Goal: Answer question/provide support: Share knowledge or assist other users

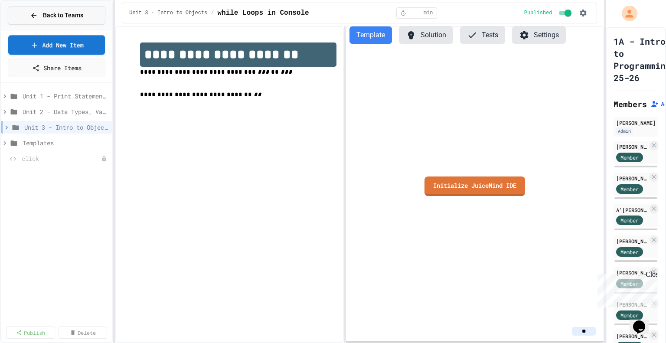
click at [61, 15] on span "Back to Teams" at bounding box center [63, 15] width 40 height 9
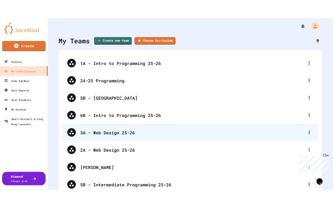
scroll to position [31, 0]
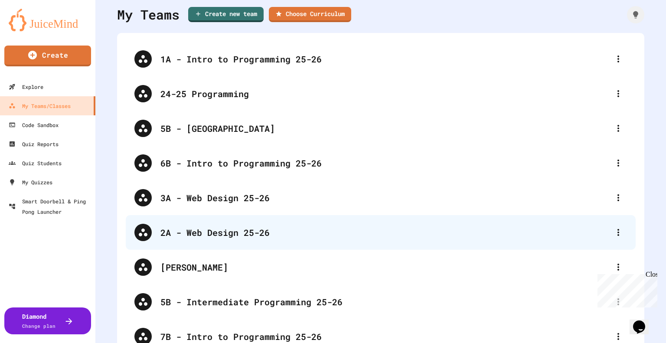
click at [261, 237] on div "2A - Web Design 25-26" at bounding box center [384, 232] width 449 height 13
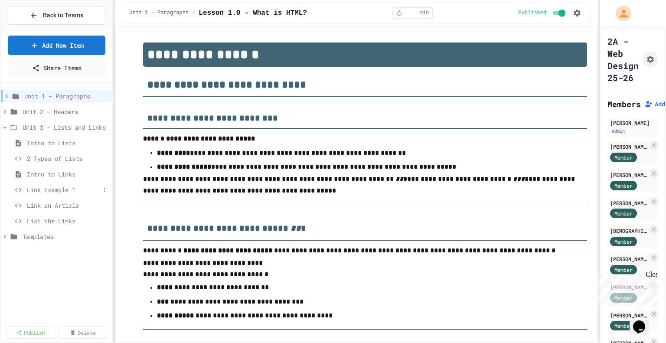
click at [60, 188] on span "Link Example 1" at bounding box center [63, 189] width 73 height 9
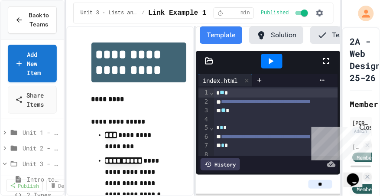
drag, startPoint x: 371, startPoint y: 8, endPoint x: 246, endPoint y: 62, distance: 136.1
click at [246, 62] on div at bounding box center [271, 60] width 99 height 23
click at [326, 64] on icon at bounding box center [326, 61] width 10 height 10
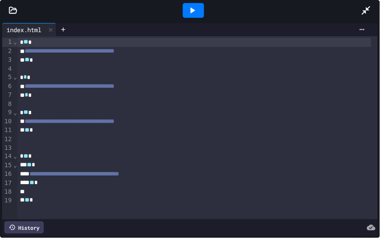
click at [19, 44] on div "* ** *" at bounding box center [194, 42] width 354 height 9
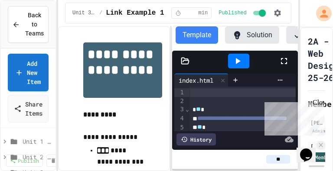
drag, startPoint x: 143, startPoint y: 1, endPoint x: 214, endPoint y: 58, distance: 91.6
click at [214, 58] on div at bounding box center [238, 60] width 81 height 23
click at [286, 65] on icon at bounding box center [284, 61] width 10 height 10
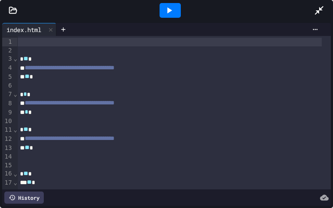
click at [64, 44] on div at bounding box center [169, 42] width 304 height 9
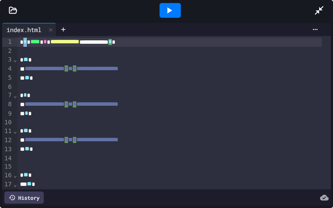
click at [26, 43] on div "**********" at bounding box center [169, 42] width 304 height 9
click at [33, 42] on span "****" at bounding box center [35, 42] width 10 height 6
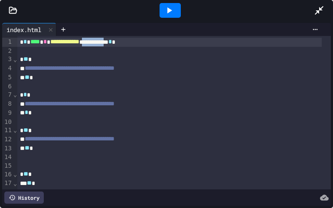
drag, startPoint x: 99, startPoint y: 42, endPoint x: 133, endPoint y: 43, distance: 33.8
click at [133, 43] on div "**********" at bounding box center [169, 42] width 304 height 9
click at [167, 8] on icon at bounding box center [169, 10] width 5 height 6
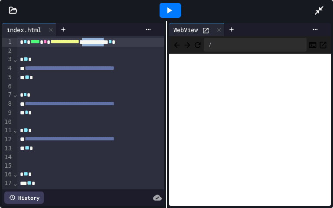
click at [207, 32] on icon at bounding box center [205, 30] width 7 height 7
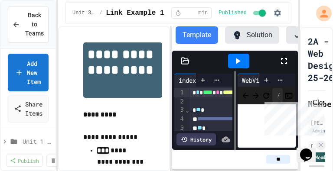
click at [320, 104] on div "Close" at bounding box center [318, 104] width 11 height 11
click at [279, 63] on icon at bounding box center [284, 61] width 10 height 10
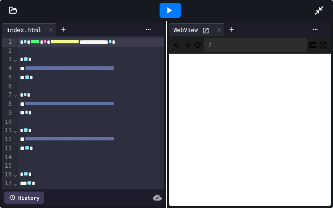
click at [56, 42] on span "**********" at bounding box center [64, 42] width 29 height 6
click at [105, 45] on span "**********" at bounding box center [77, 42] width 55 height 6
click at [177, 11] on div at bounding box center [170, 10] width 21 height 15
drag, startPoint x: 132, startPoint y: 42, endPoint x: 95, endPoint y: 44, distance: 37.3
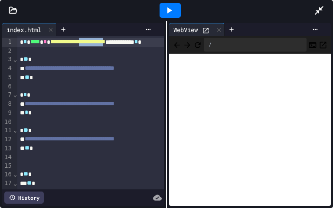
click at [95, 44] on span "**********" at bounding box center [77, 42] width 55 height 6
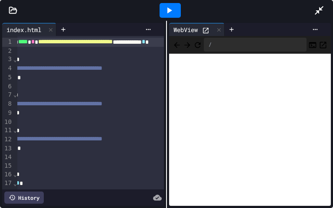
click at [162, 8] on div at bounding box center [170, 10] width 21 height 15
click at [205, 29] on icon at bounding box center [205, 30] width 7 height 7
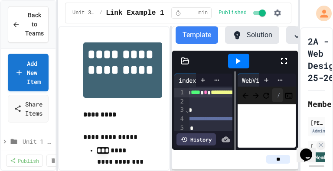
click at [244, 62] on div at bounding box center [238, 61] width 21 height 15
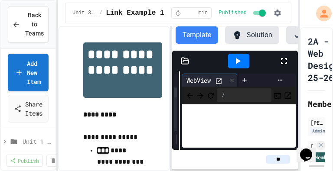
click at [177, 84] on div "**********" at bounding box center [235, 111] width 126 height 78
click at [219, 82] on icon at bounding box center [218, 81] width 7 height 7
click at [282, 64] on icon at bounding box center [284, 61] width 6 height 6
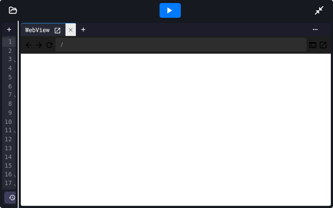
click at [72, 29] on icon at bounding box center [70, 29] width 3 height 3
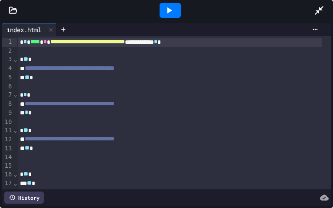
scroll to position [0, 0]
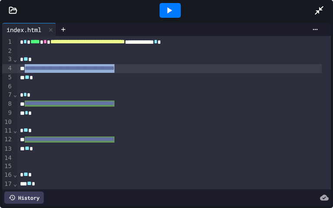
drag, startPoint x: 26, startPoint y: 69, endPoint x: 161, endPoint y: 68, distance: 135.3
click at [114, 68] on span "**********" at bounding box center [70, 68] width 90 height 6
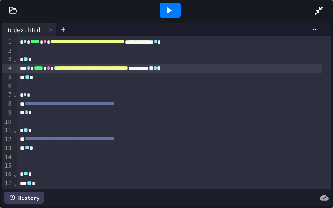
click at [166, 12] on icon at bounding box center [169, 10] width 10 height 10
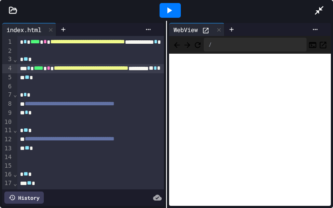
click at [205, 32] on icon at bounding box center [205, 30] width 7 height 7
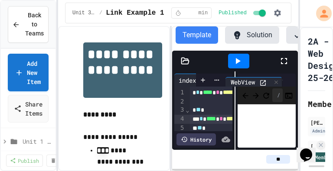
drag, startPoint x: 251, startPoint y: 81, endPoint x: 237, endPoint y: 81, distance: 14.8
click at [238, 81] on div "WebView" at bounding box center [249, 80] width 22 height 13
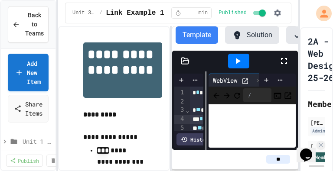
click at [204, 88] on div "**********" at bounding box center [235, 111] width 126 height 78
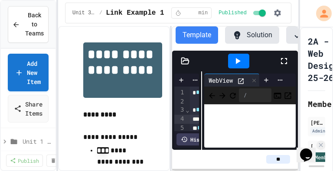
click at [195, 88] on div "**********" at bounding box center [235, 111] width 126 height 78
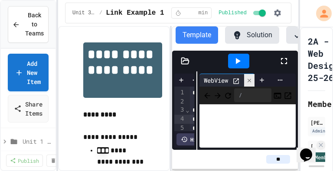
click at [248, 84] on icon at bounding box center [249, 81] width 6 height 6
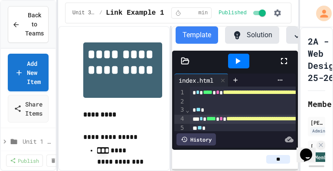
click at [282, 63] on icon at bounding box center [284, 61] width 10 height 10
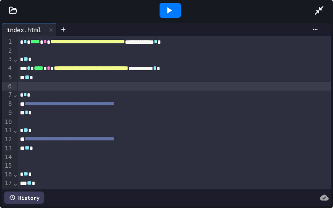
click at [39, 88] on div at bounding box center [173, 86] width 313 height 9
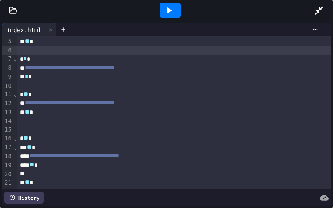
scroll to position [42, 0]
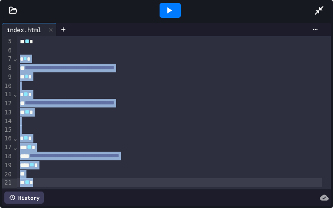
drag, startPoint x: 18, startPoint y: 53, endPoint x: 34, endPoint y: 176, distance: 124.2
click at [34, 176] on div "**********" at bounding box center [173, 94] width 313 height 189
click at [32, 152] on div "**********" at bounding box center [169, 156] width 304 height 9
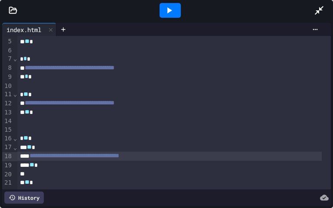
click at [26, 100] on span "**********" at bounding box center [70, 103] width 90 height 6
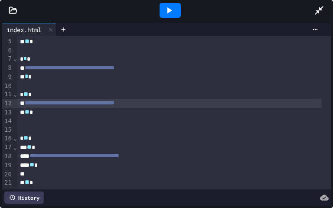
click at [27, 65] on span "**********" at bounding box center [70, 68] width 90 height 6
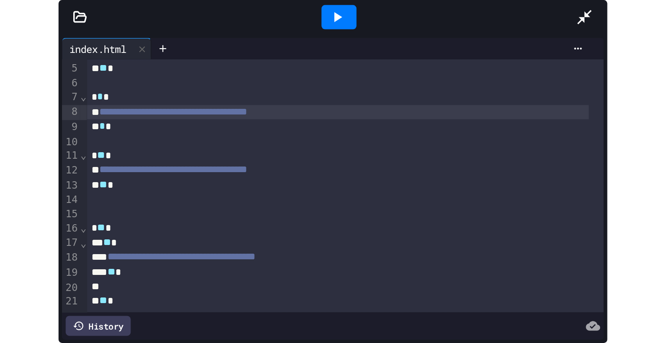
scroll to position [0, 0]
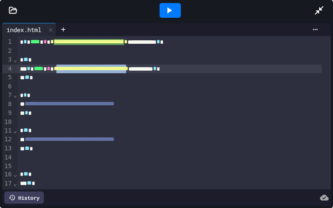
drag, startPoint x: 62, startPoint y: 68, endPoint x: 169, endPoint y: 70, distance: 106.7
click at [128, 70] on span "**********" at bounding box center [91, 68] width 75 height 6
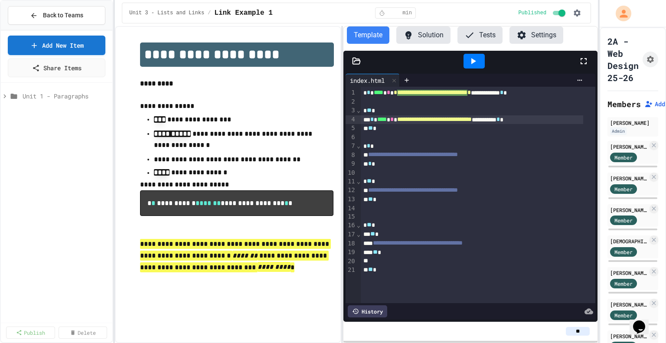
drag, startPoint x: 233, startPoint y: 2, endPoint x: 241, endPoint y: 76, distance: 74.1
click at [241, 76] on p at bounding box center [236, 72] width 193 height 11
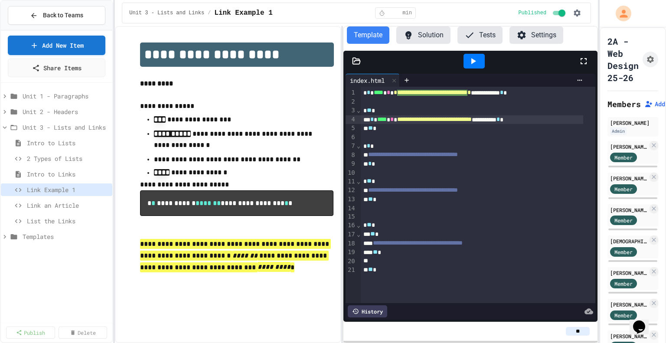
click at [210, 27] on div "**********" at bounding box center [228, 184] width 226 height 317
click at [59, 156] on span "2 Types of Lists" at bounding box center [63, 158] width 73 height 9
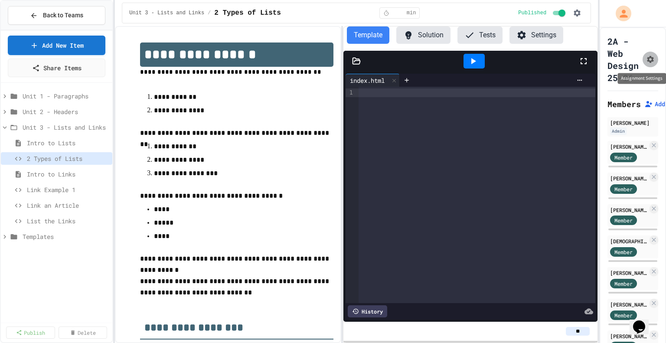
click at [649, 55] on icon "Assignment Settings" at bounding box center [650, 59] width 9 height 9
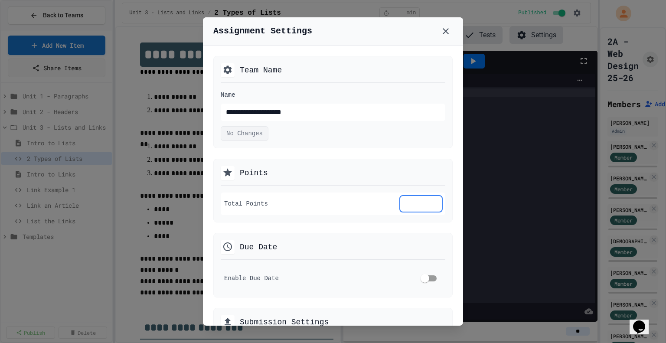
click at [417, 200] on input "**" at bounding box center [421, 204] width 42 height 16
type input "*"
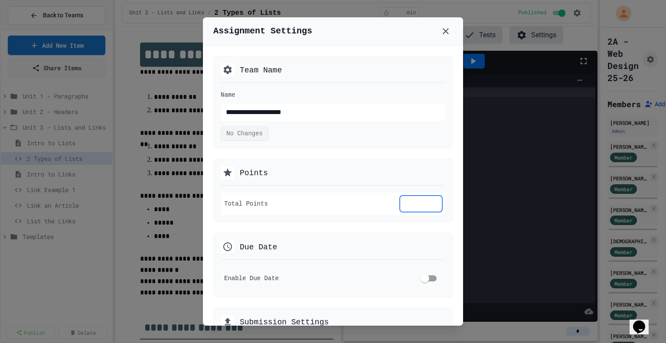
type input "*"
click at [449, 32] on icon at bounding box center [445, 31] width 10 height 10
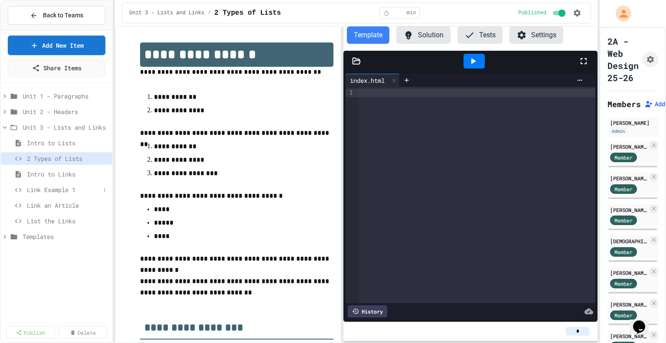
click at [55, 191] on span "Link Example 1" at bounding box center [63, 189] width 73 height 9
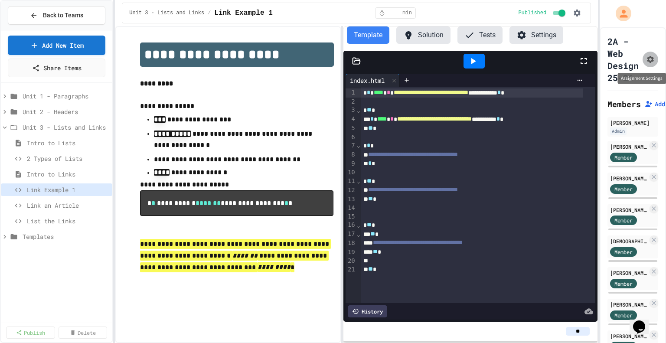
click at [650, 57] on icon "Assignment Settings" at bounding box center [650, 59] width 7 height 7
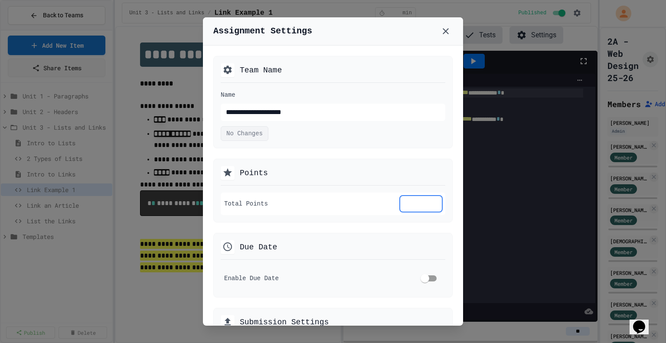
click at [411, 206] on input "**" at bounding box center [421, 204] width 42 height 16
click at [426, 205] on input "**" at bounding box center [421, 204] width 42 height 16
type input "*"
click at [426, 205] on input "*" at bounding box center [421, 204] width 42 height 16
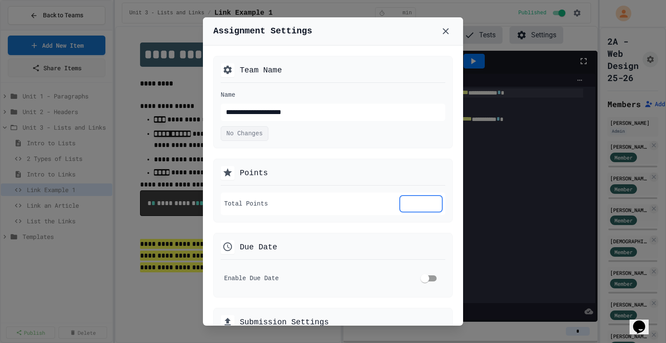
type input "*"
click at [426, 205] on input "*" at bounding box center [421, 204] width 42 height 16
type input "*"
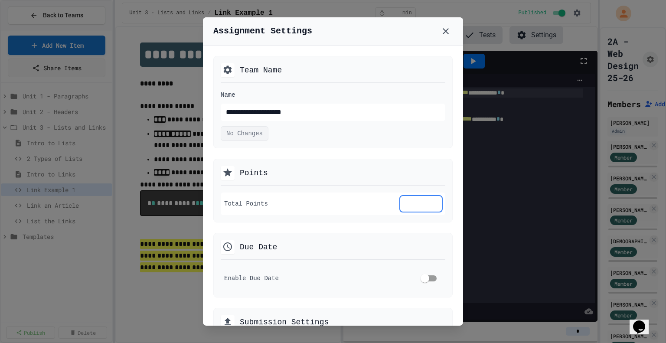
click at [426, 205] on input "*" at bounding box center [421, 204] width 42 height 16
type input "*"
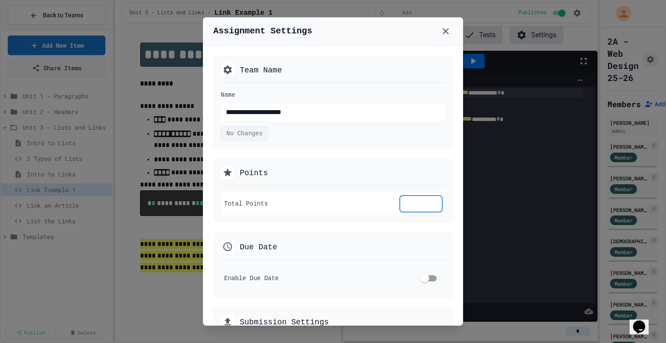
click at [426, 205] on input "*" at bounding box center [421, 204] width 42 height 16
type input "*"
click at [426, 205] on input "*" at bounding box center [421, 204] width 42 height 16
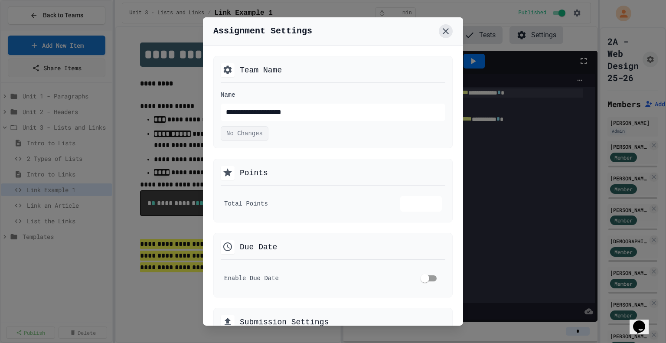
click at [443, 29] on icon at bounding box center [445, 31] width 10 height 10
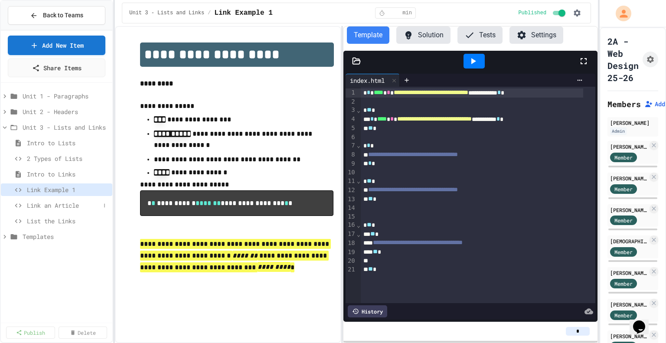
click at [40, 201] on span "Link an Article" at bounding box center [63, 205] width 73 height 9
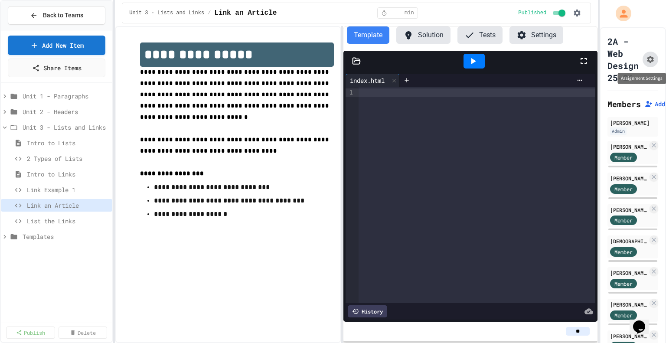
click at [645, 59] on button "Assignment Settings" at bounding box center [650, 60] width 16 height 16
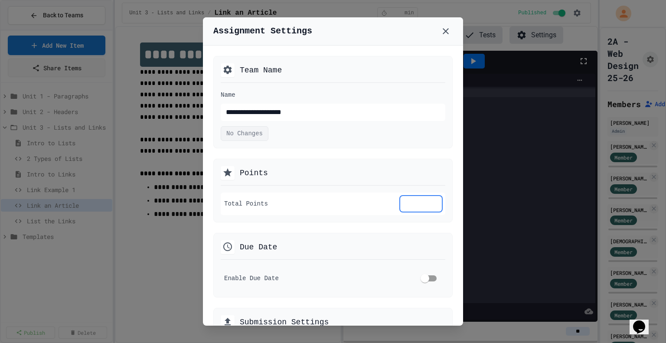
click at [427, 207] on input "**" at bounding box center [421, 204] width 42 height 16
type input "*"
click at [427, 207] on input "*" at bounding box center [421, 204] width 42 height 16
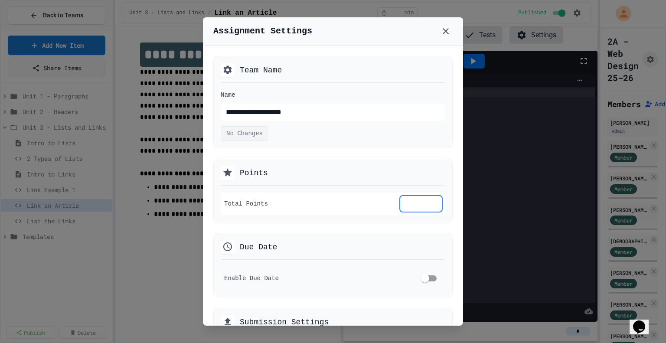
type input "*"
click at [427, 207] on input "*" at bounding box center [421, 204] width 42 height 16
type input "*"
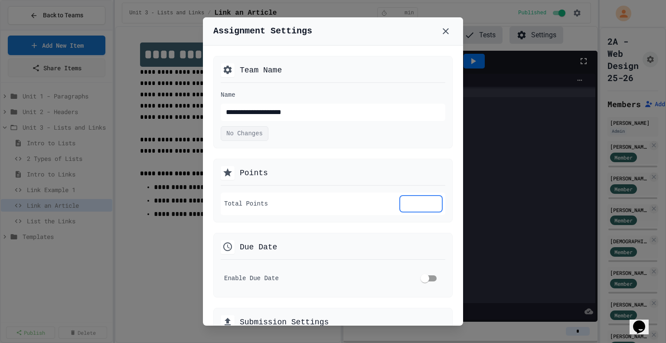
click at [427, 207] on input "*" at bounding box center [421, 204] width 42 height 16
type input "*"
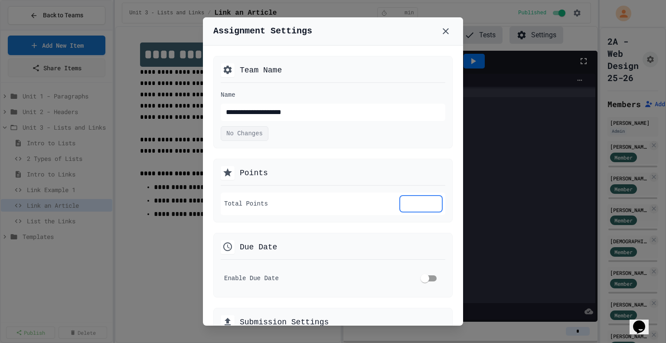
click at [427, 207] on input "*" at bounding box center [421, 204] width 42 height 16
type input "*"
click at [447, 31] on icon at bounding box center [446, 31] width 6 height 6
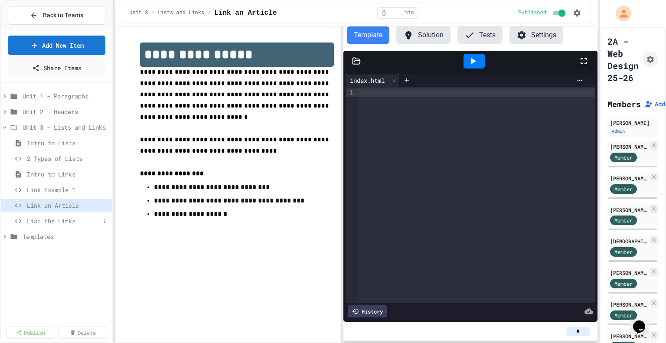
click at [49, 221] on span "List the Links" at bounding box center [63, 220] width 73 height 9
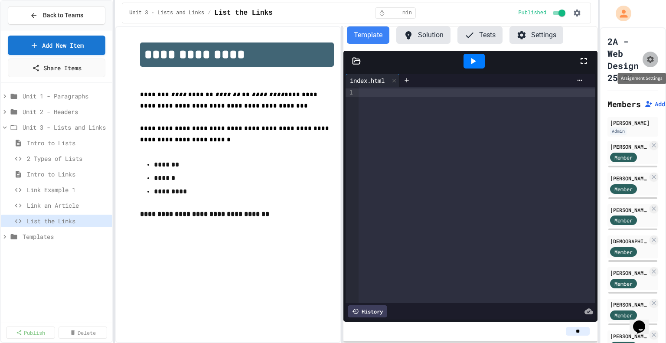
click at [646, 59] on icon "Assignment Settings" at bounding box center [650, 59] width 9 height 9
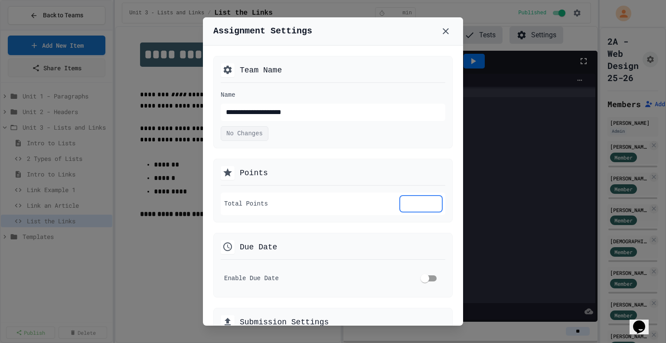
click at [427, 208] on input "**" at bounding box center [421, 204] width 42 height 16
type input "*"
click at [427, 208] on input "*" at bounding box center [421, 204] width 42 height 16
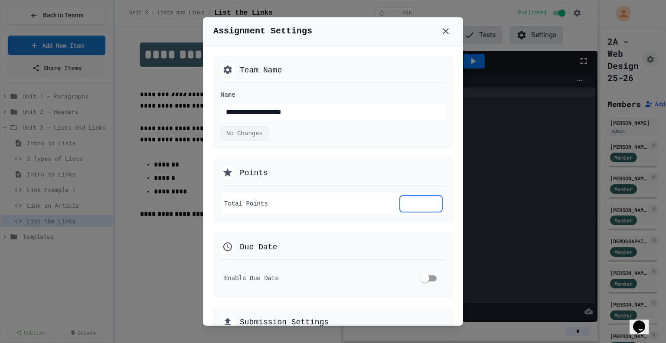
type input "*"
click at [427, 208] on input "*" at bounding box center [421, 204] width 42 height 16
type input "*"
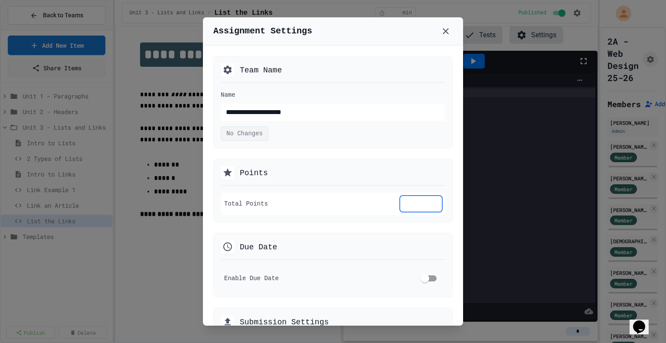
click at [427, 208] on input "*" at bounding box center [421, 204] width 42 height 16
type input "*"
click at [427, 208] on input "*" at bounding box center [421, 204] width 42 height 16
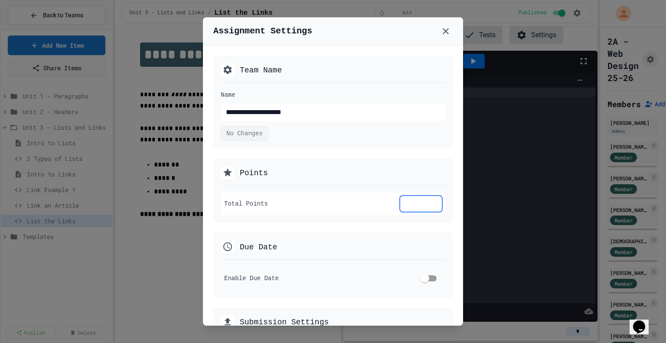
type input "*"
click at [446, 28] on icon at bounding box center [445, 31] width 10 height 10
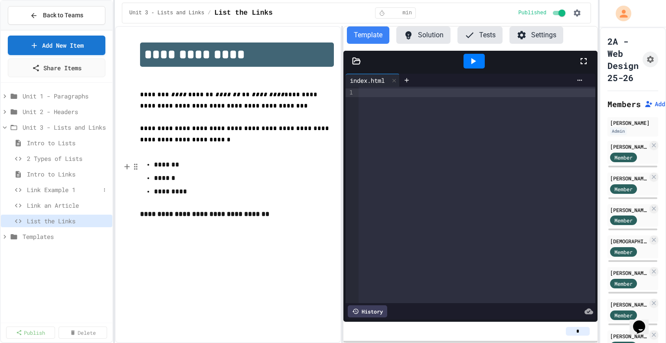
click at [77, 188] on span "Link Example 1" at bounding box center [63, 189] width 73 height 9
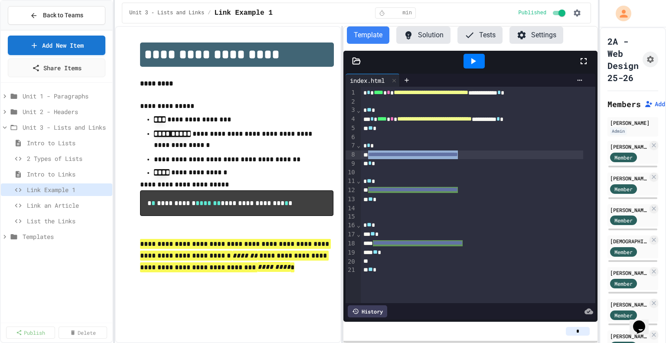
drag, startPoint x: 368, startPoint y: 155, endPoint x: 507, endPoint y: 154, distance: 139.2
click at [507, 154] on div "**********" at bounding box center [472, 154] width 222 height 9
click at [468, 62] on icon at bounding box center [473, 61] width 10 height 10
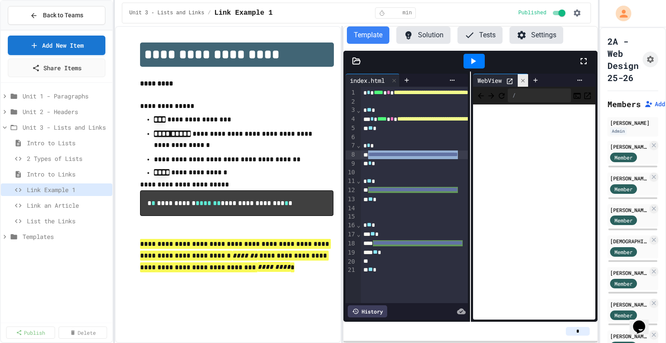
click at [518, 81] on div at bounding box center [523, 80] width 10 height 13
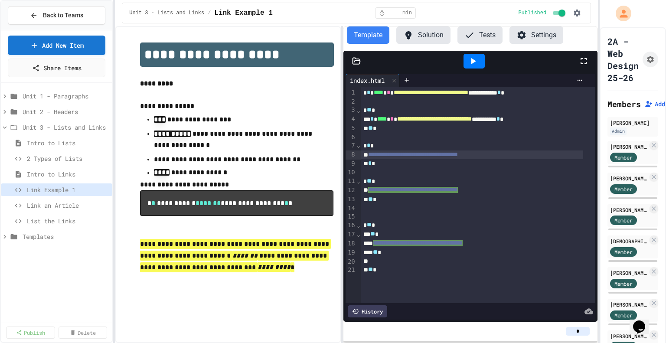
click at [480, 64] on div at bounding box center [473, 61] width 21 height 15
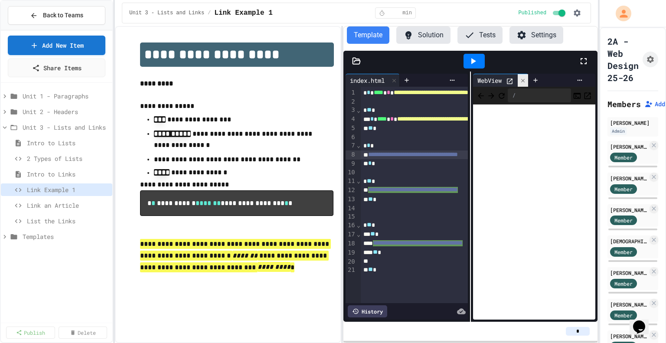
click at [518, 84] on div at bounding box center [523, 80] width 10 height 13
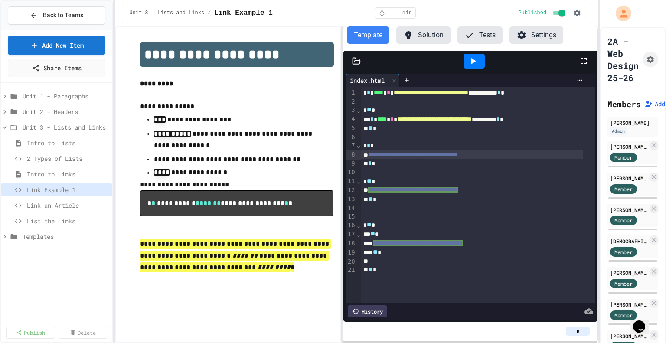
click at [477, 64] on icon at bounding box center [473, 61] width 10 height 10
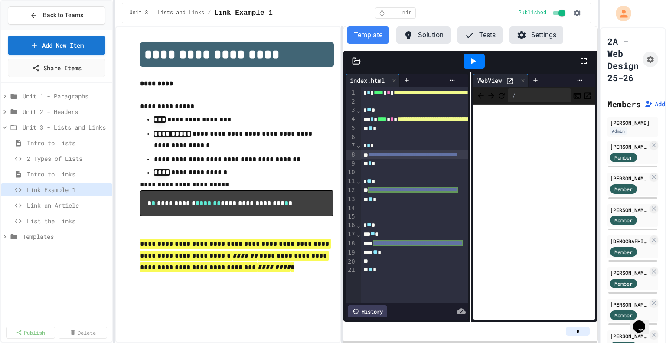
click at [507, 79] on icon at bounding box center [509, 81] width 7 height 7
click at [508, 79] on icon at bounding box center [509, 81] width 7 height 7
click at [519, 84] on div at bounding box center [523, 80] width 10 height 13
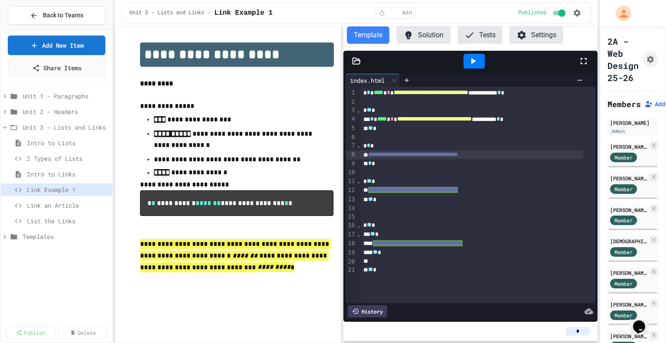
click at [437, 173] on div at bounding box center [478, 172] width 235 height 9
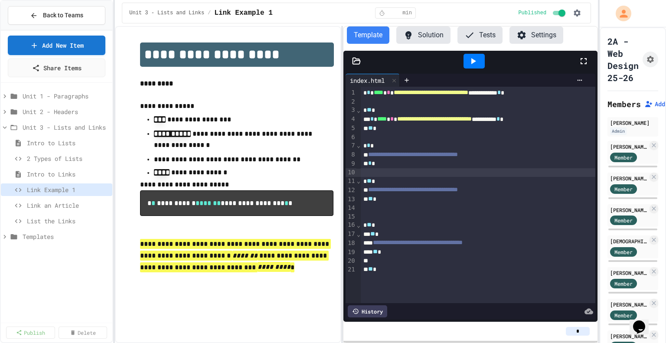
click at [429, 137] on div at bounding box center [478, 137] width 235 height 9
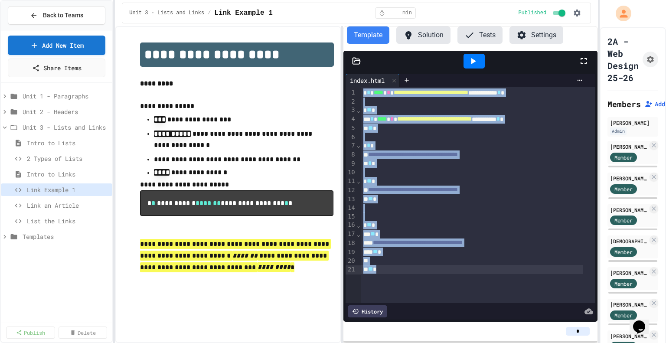
copy div "**********"
click at [411, 32] on icon at bounding box center [408, 35] width 10 height 10
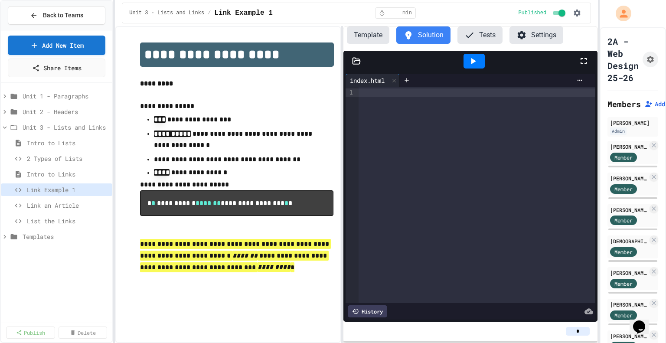
click at [405, 102] on div at bounding box center [477, 195] width 237 height 216
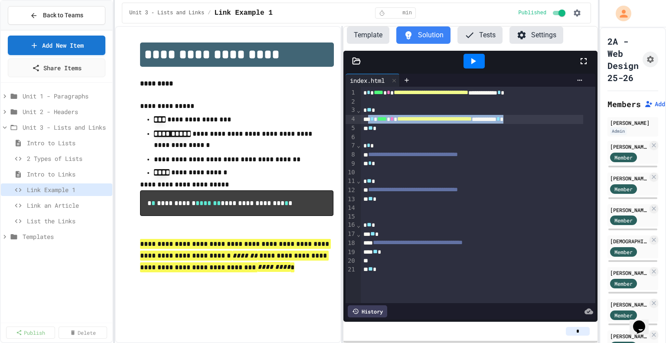
drag, startPoint x: 369, startPoint y: 119, endPoint x: 558, endPoint y: 118, distance: 189.0
click at [558, 118] on div "**********" at bounding box center [472, 119] width 222 height 9
copy div "**********"
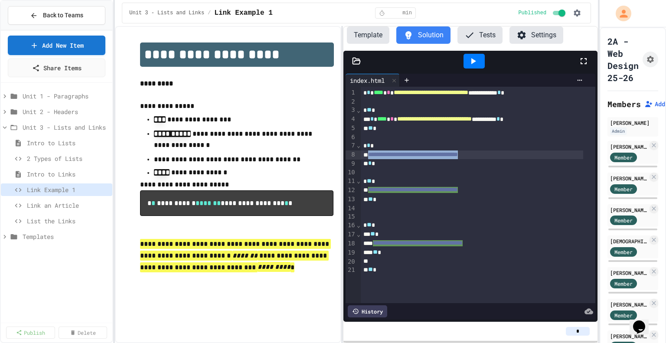
drag, startPoint x: 368, startPoint y: 154, endPoint x: 506, endPoint y: 154, distance: 138.7
click at [506, 154] on div "**********" at bounding box center [472, 154] width 222 height 9
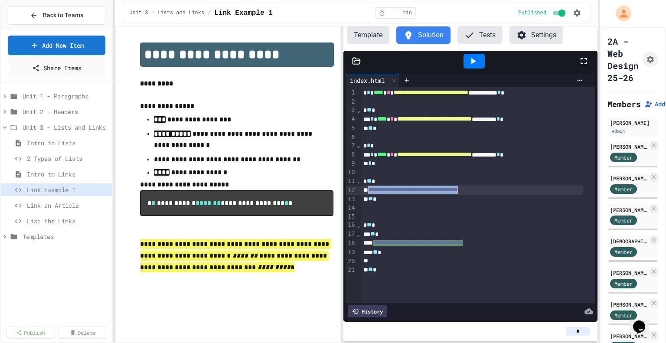
drag, startPoint x: 369, startPoint y: 190, endPoint x: 505, endPoint y: 193, distance: 135.3
click at [458, 192] on span "**********" at bounding box center [413, 189] width 90 height 6
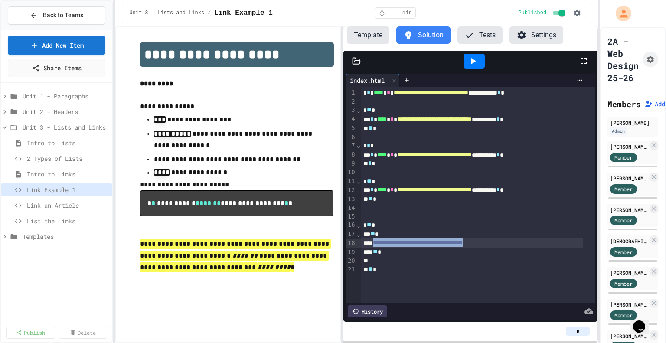
drag, startPoint x: 375, startPoint y: 244, endPoint x: 512, endPoint y: 247, distance: 137.0
click at [512, 247] on div "**********" at bounding box center [472, 242] width 222 height 9
click at [469, 59] on icon at bounding box center [473, 61] width 10 height 10
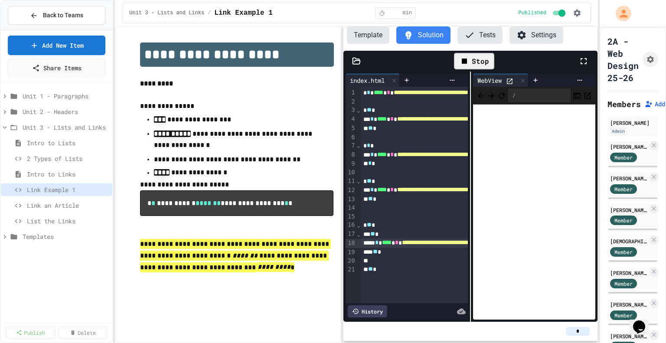
click at [506, 78] on icon at bounding box center [509, 81] width 7 height 7
click at [42, 208] on span "Link an Article" at bounding box center [63, 205] width 73 height 9
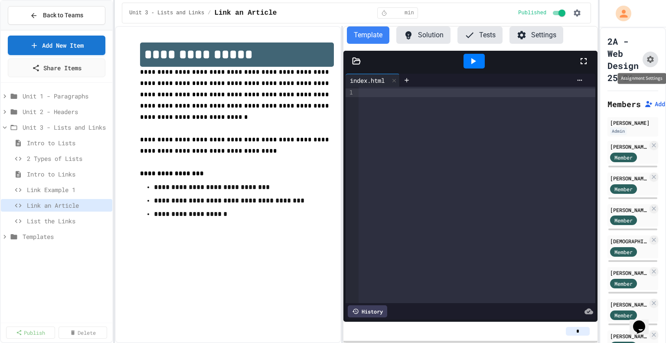
click at [647, 60] on icon "Assignment Settings" at bounding box center [650, 59] width 7 height 7
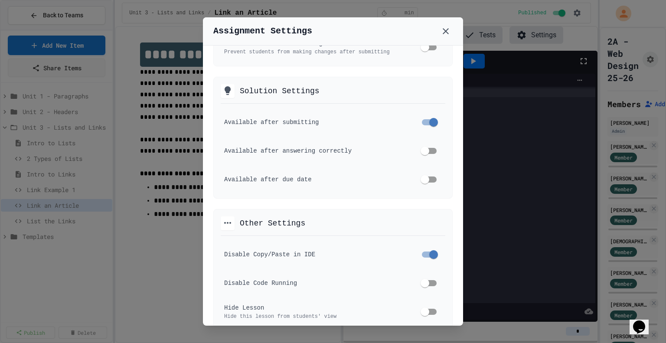
scroll to position [336, 0]
click at [447, 31] on icon at bounding box center [445, 31] width 10 height 10
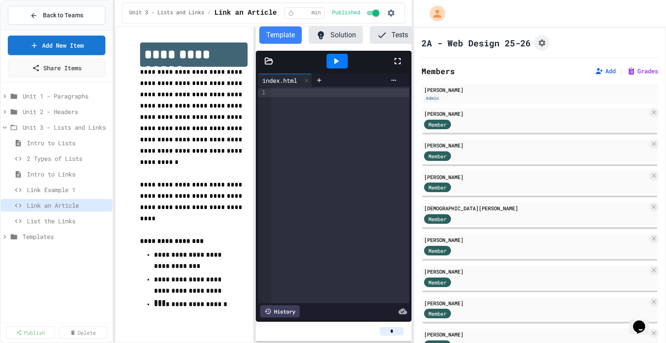
click at [410, 121] on div "**********" at bounding box center [333, 171] width 666 height 343
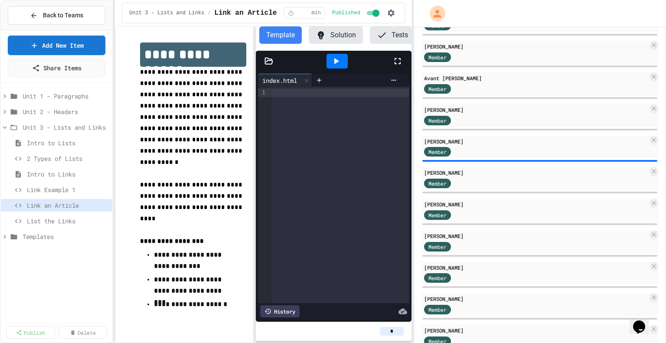
scroll to position [287, 0]
click at [53, 188] on span "Link Example 1" at bounding box center [63, 189] width 73 height 9
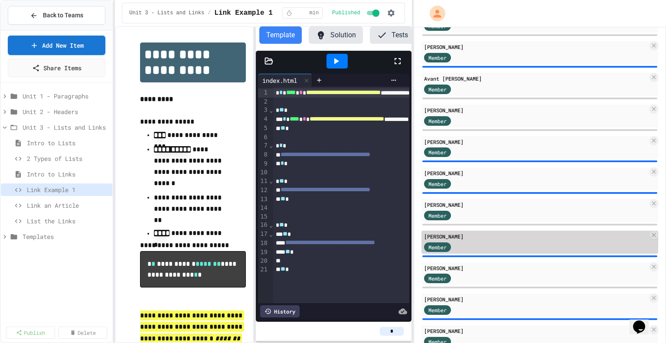
click at [453, 237] on div "[PERSON_NAME]" at bounding box center [536, 236] width 224 height 8
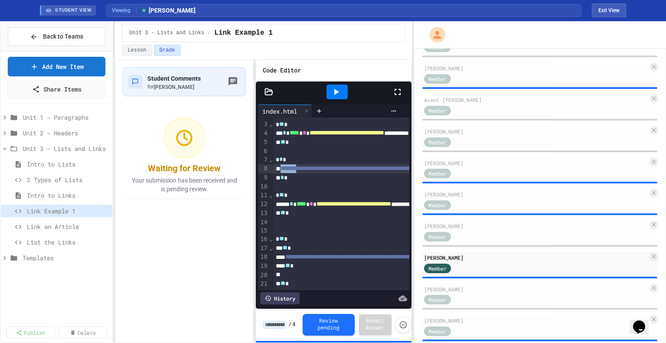
scroll to position [35, 0]
drag, startPoint x: 280, startPoint y: 149, endPoint x: 392, endPoint y: 163, distance: 112.8
click at [392, 163] on div "**********" at bounding box center [333, 203] width 151 height 173
click at [305, 254] on span "**********" at bounding box center [394, 257] width 218 height 6
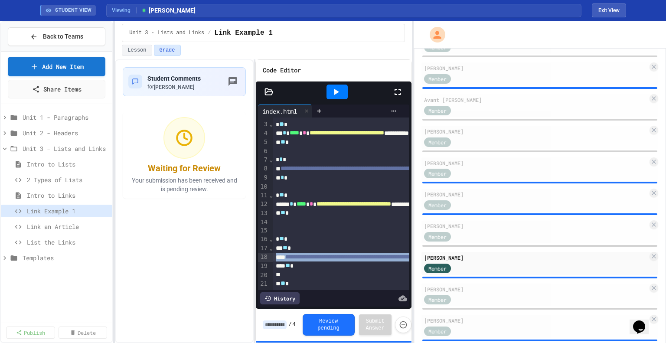
click at [305, 254] on span "**********" at bounding box center [394, 257] width 218 height 6
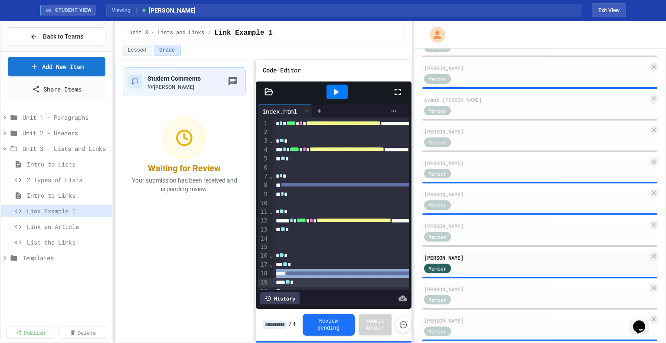
scroll to position [0, 0]
click at [305, 187] on span "**********" at bounding box center [389, 185] width 218 height 6
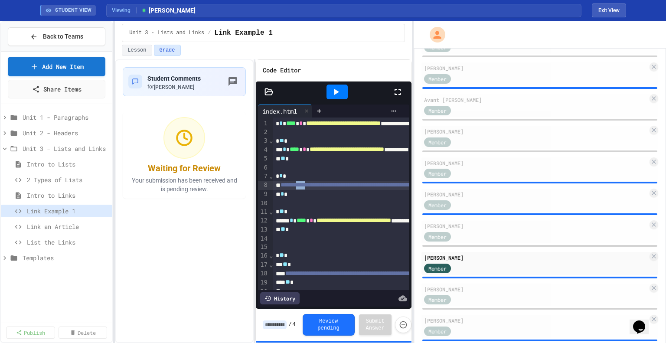
click at [305, 187] on span "**********" at bounding box center [389, 185] width 218 height 6
click at [291, 219] on div "**********" at bounding box center [448, 220] width 351 height 9
click at [49, 225] on span "Link an Article" at bounding box center [63, 226] width 73 height 9
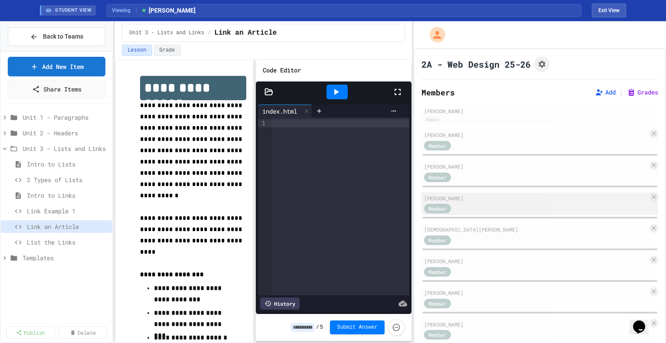
click at [476, 203] on div "Member" at bounding box center [536, 208] width 224 height 11
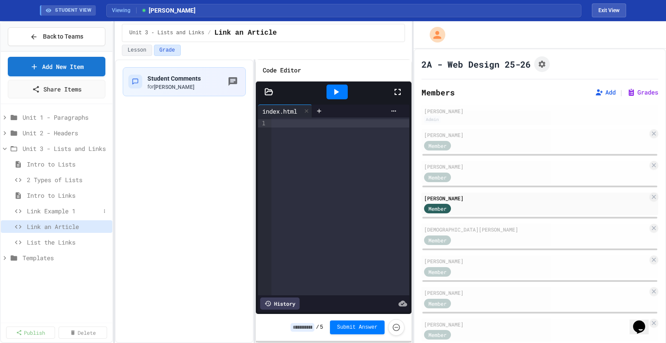
click at [84, 209] on span "Link Example 1" at bounding box center [63, 210] width 73 height 9
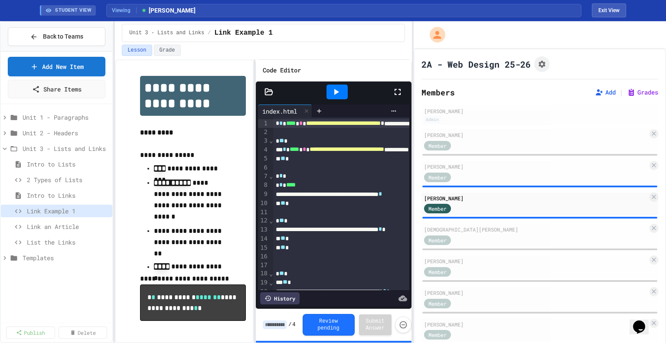
click at [281, 192] on div "**********" at bounding box center [373, 194] width 200 height 9
click at [281, 150] on div "**********" at bounding box center [373, 149] width 200 height 9
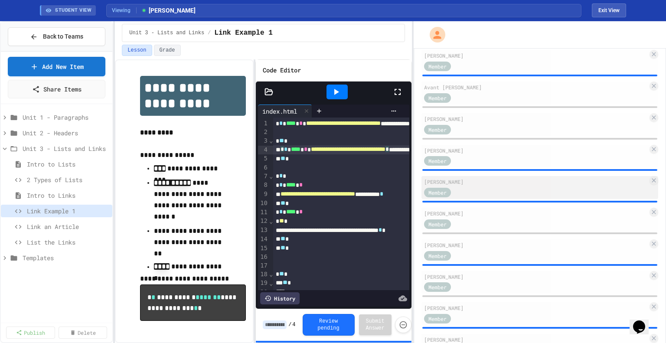
scroll to position [303, 0]
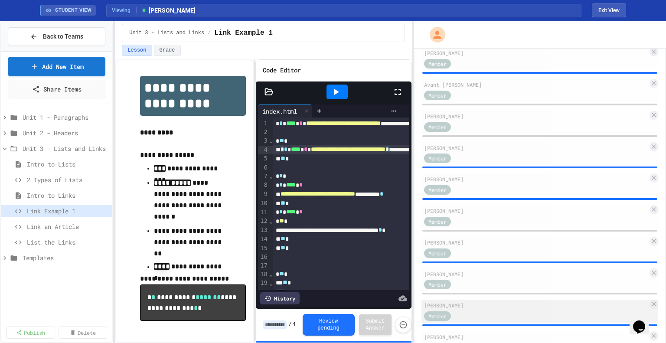
click at [482, 305] on div "[PERSON_NAME]" at bounding box center [536, 305] width 224 height 8
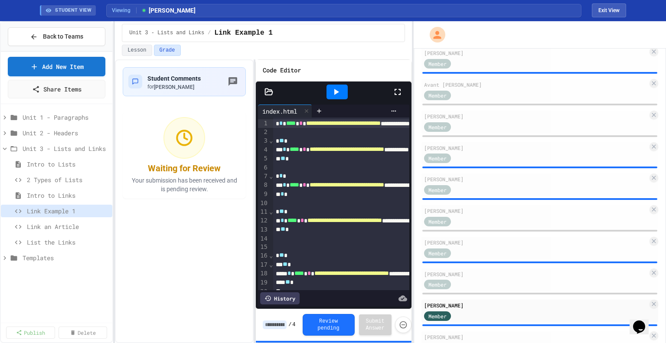
scroll to position [35, 0]
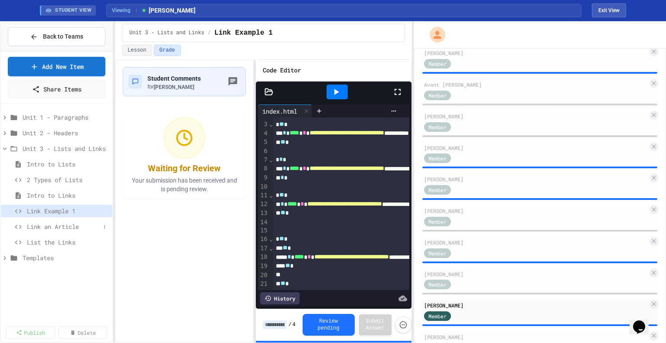
click at [39, 227] on span "Link an Article" at bounding box center [63, 226] width 73 height 9
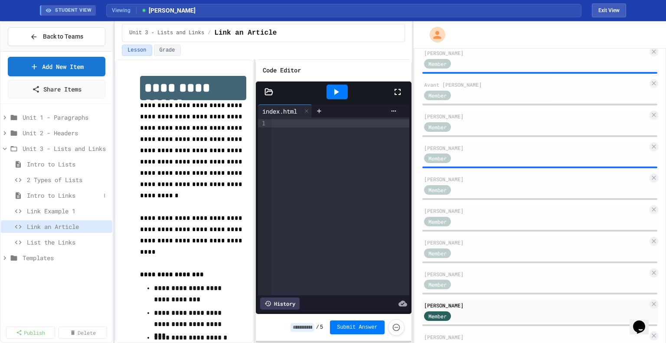
click at [62, 197] on span "Intro to Links" at bounding box center [63, 195] width 73 height 9
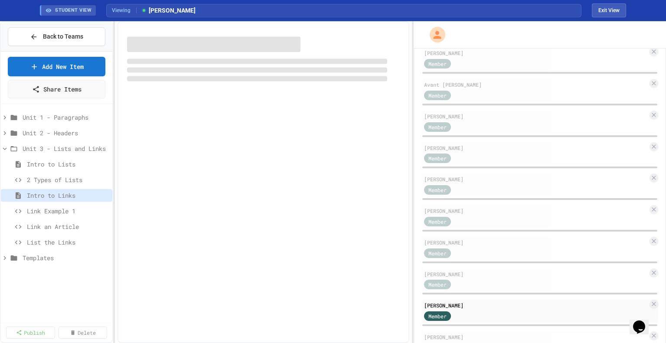
scroll to position [278, 0]
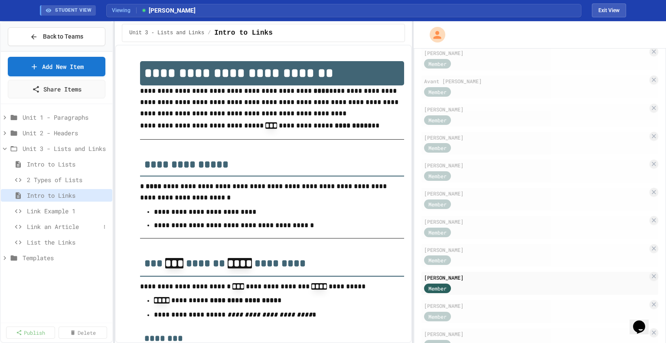
click at [65, 227] on span "Link an Article" at bounding box center [63, 226] width 73 height 9
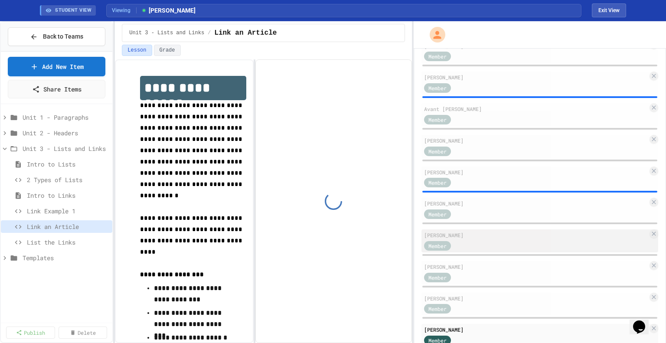
scroll to position [303, 0]
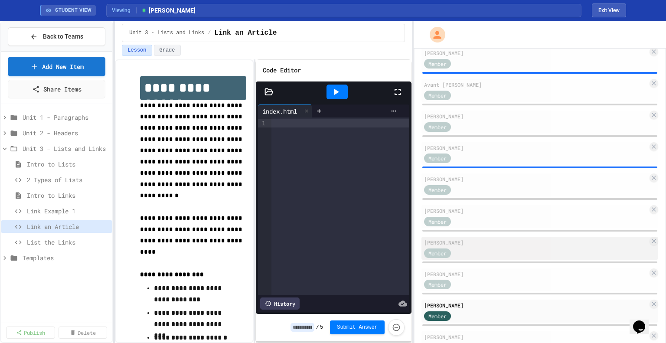
click at [473, 249] on div "Member" at bounding box center [536, 252] width 224 height 11
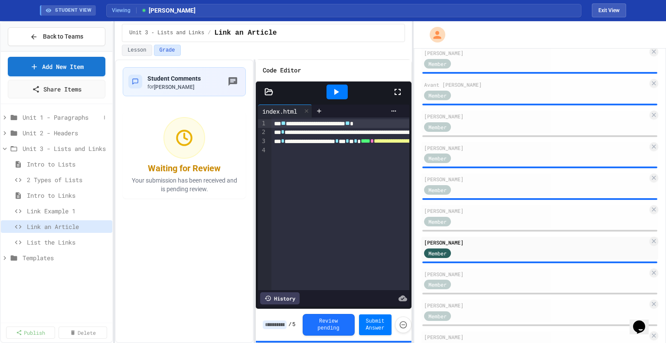
click at [55, 113] on span "Unit 1 - Paragraphs" at bounding box center [62, 117] width 78 height 9
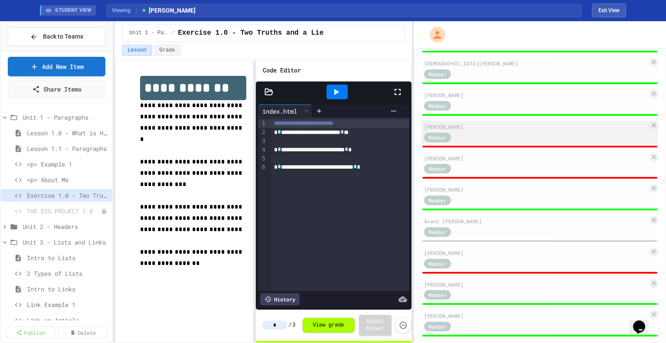
scroll to position [166, 0]
click at [468, 125] on div "[PERSON_NAME]" at bounding box center [536, 126] width 224 height 8
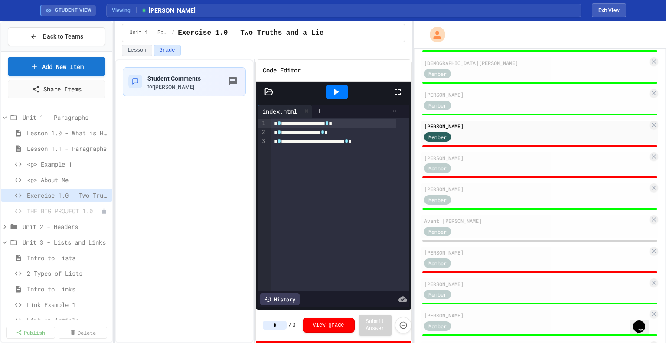
click at [280, 324] on input "*" at bounding box center [275, 325] width 24 height 9
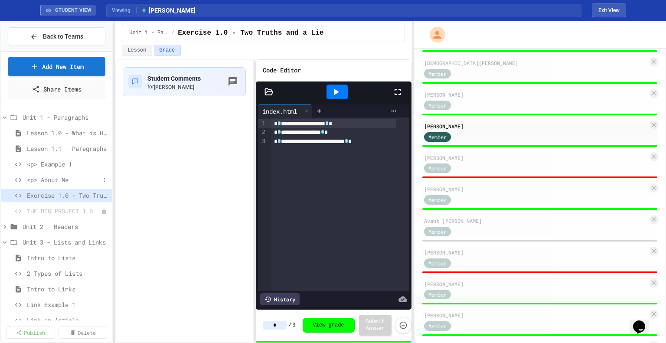
type input "*"
click at [57, 176] on span "<p> About Me" at bounding box center [63, 179] width 73 height 9
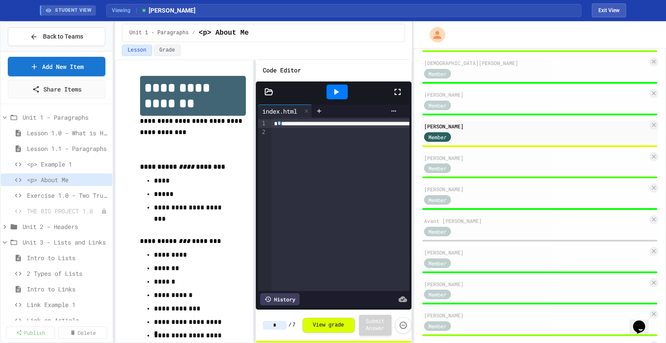
click at [62, 162] on span "<p> Example 1" at bounding box center [68, 164] width 82 height 9
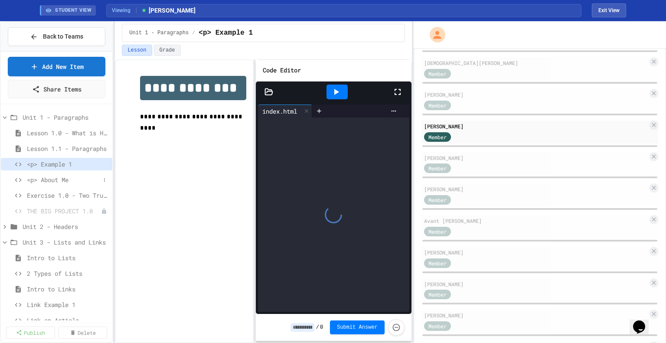
click at [60, 179] on span "<p> About Me" at bounding box center [63, 179] width 73 height 9
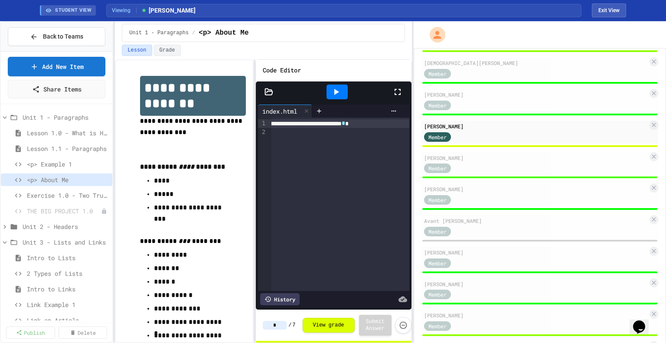
scroll to position [0, 486]
click at [277, 325] on input "*" at bounding box center [275, 325] width 24 height 9
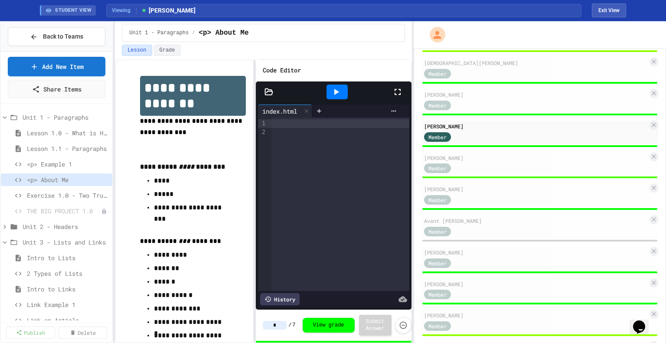
type input "*"
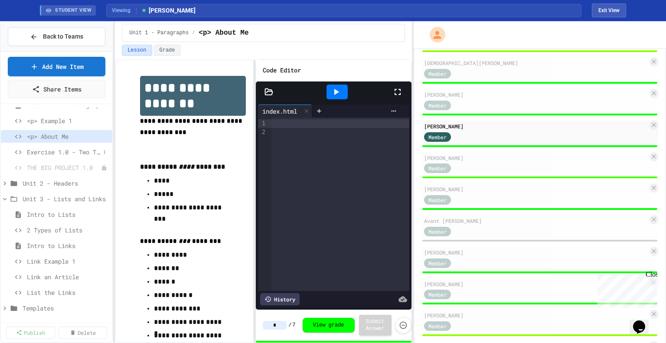
scroll to position [43, 0]
click at [41, 181] on span "Unit 2 - Headers" at bounding box center [62, 183] width 78 height 9
click at [50, 248] on span "You Teach" at bounding box center [63, 245] width 73 height 9
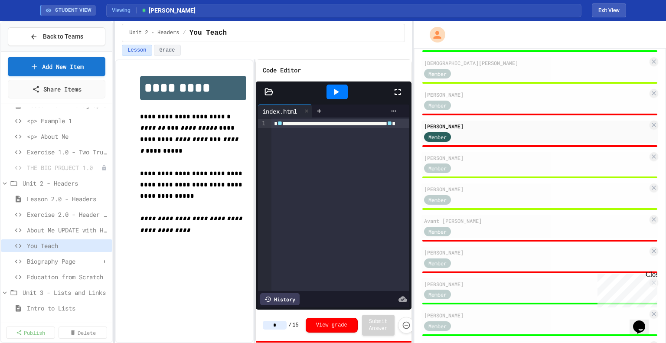
click at [42, 260] on span "Biography Page" at bounding box center [63, 261] width 73 height 9
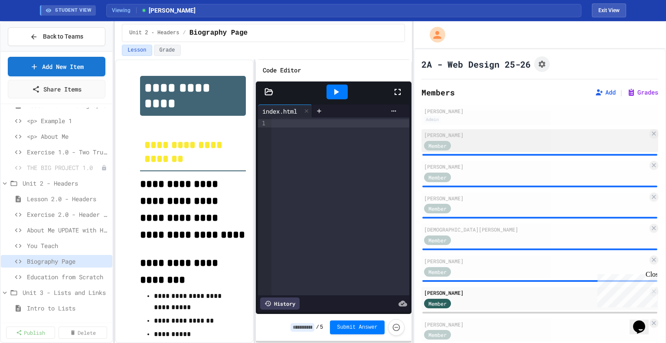
click at [475, 142] on div "Member" at bounding box center [536, 145] width 224 height 11
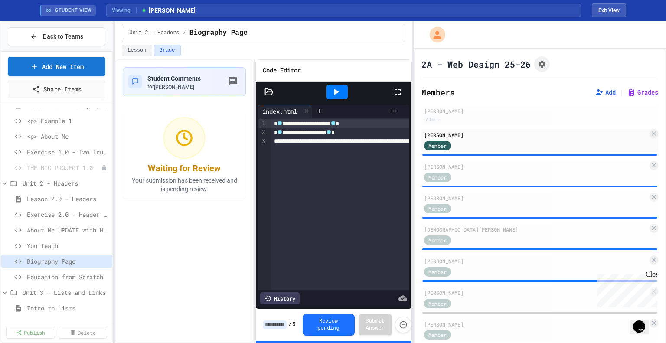
click at [281, 325] on input at bounding box center [275, 324] width 24 height 9
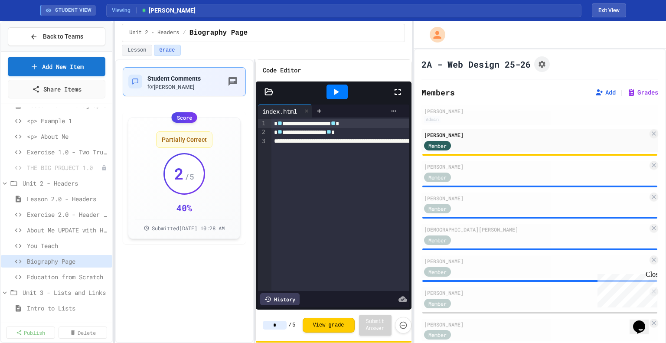
type input "*"
click at [158, 86] on span "[PERSON_NAME]" at bounding box center [174, 87] width 40 height 6
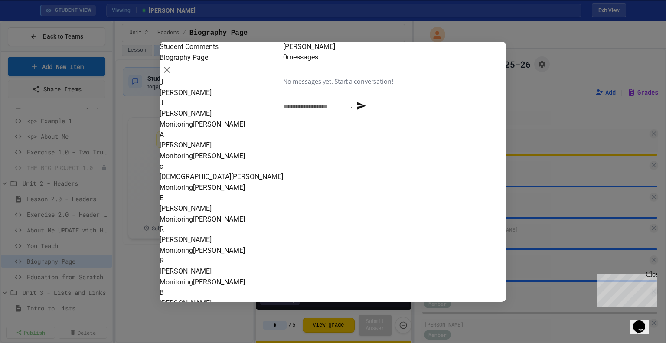
click at [310, 110] on textarea at bounding box center [317, 105] width 69 height 9
type textarea "**********"
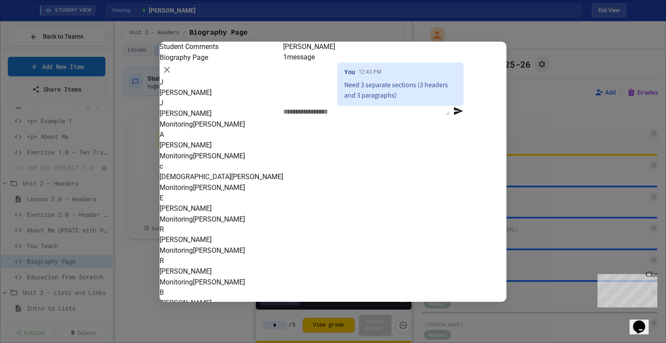
click at [140, 182] on div at bounding box center [333, 171] width 666 height 343
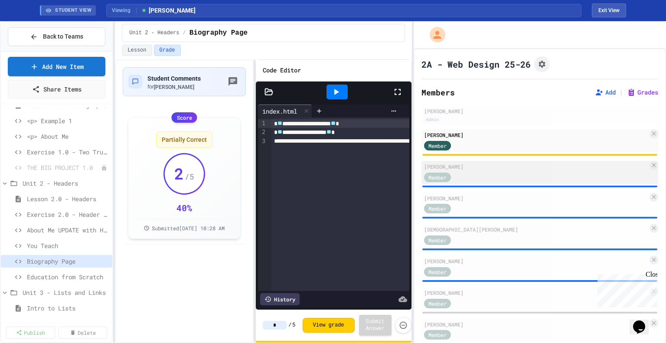
click at [505, 176] on div "Member" at bounding box center [536, 176] width 224 height 11
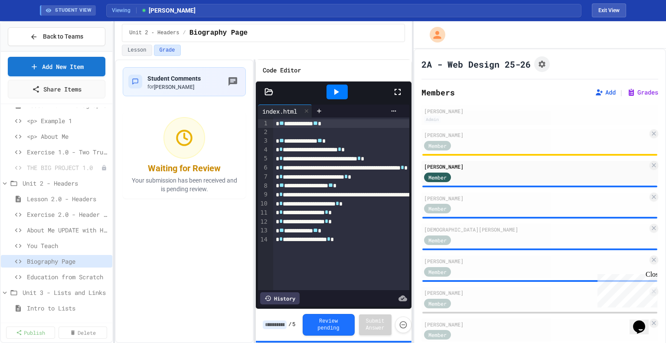
click at [279, 326] on input at bounding box center [275, 324] width 24 height 9
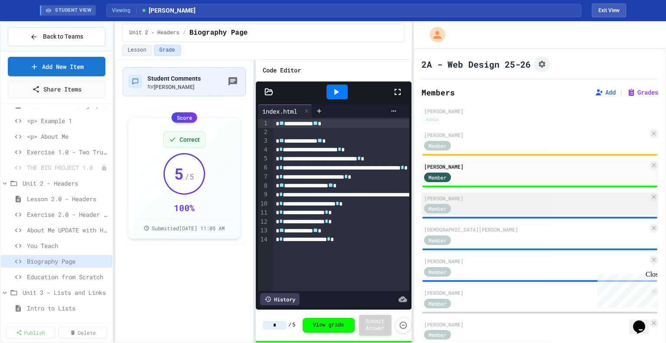
type input "*"
click at [517, 197] on div "[PERSON_NAME]" at bounding box center [536, 198] width 224 height 8
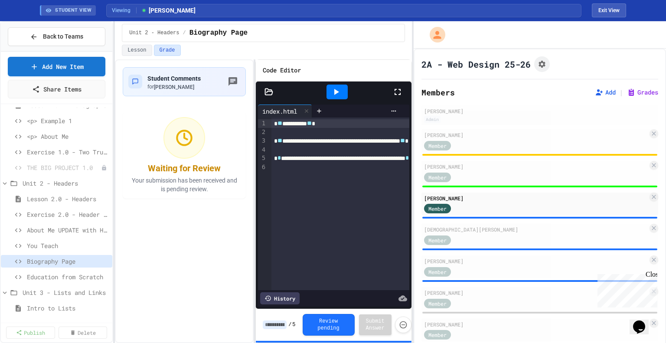
click at [652, 272] on div "Close" at bounding box center [650, 276] width 11 height 11
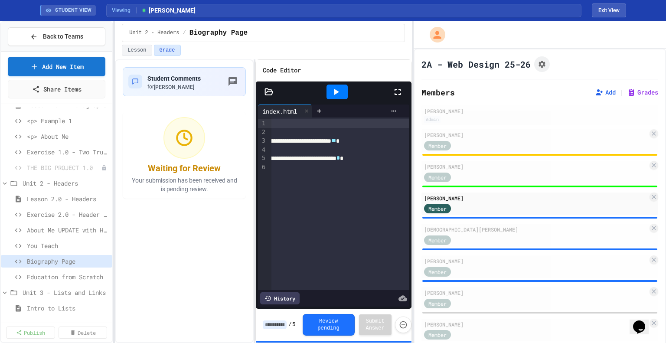
scroll to position [0, 81]
click at [270, 326] on input at bounding box center [275, 324] width 24 height 9
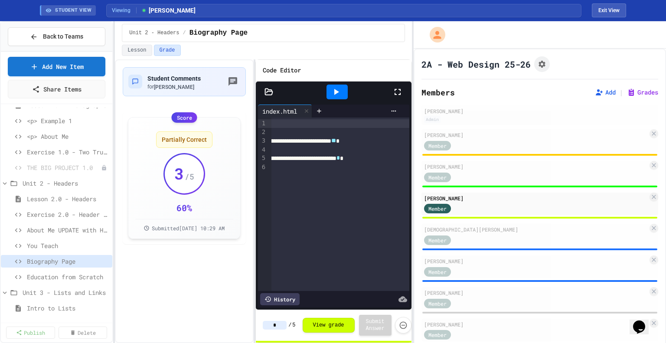
type input "*"
click at [166, 65] on div "Student Comments for [PERSON_NAME] Score Partially Correct 3 / 5 60 % Submitted…" at bounding box center [184, 201] width 139 height 284
click at [168, 73] on div "Student Comments for [PERSON_NAME]" at bounding box center [173, 82] width 53 height 18
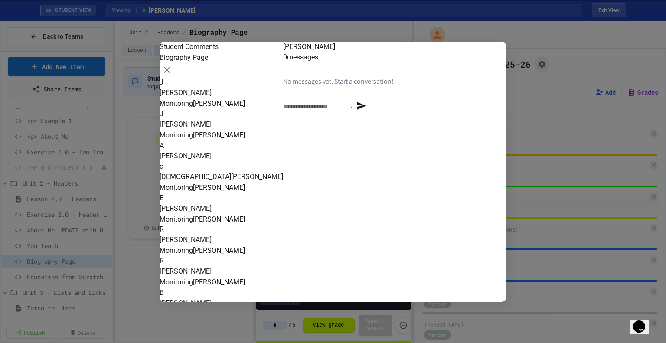
click at [352, 110] on textarea at bounding box center [317, 105] width 69 height 9
click at [343, 110] on textarea "**********" at bounding box center [366, 105] width 166 height 9
click at [387, 110] on textarea "**********" at bounding box center [366, 105] width 166 height 9
type textarea "**********"
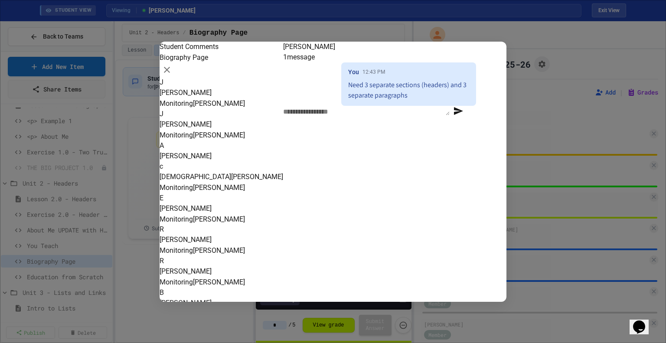
click at [241, 322] on div at bounding box center [333, 171] width 666 height 343
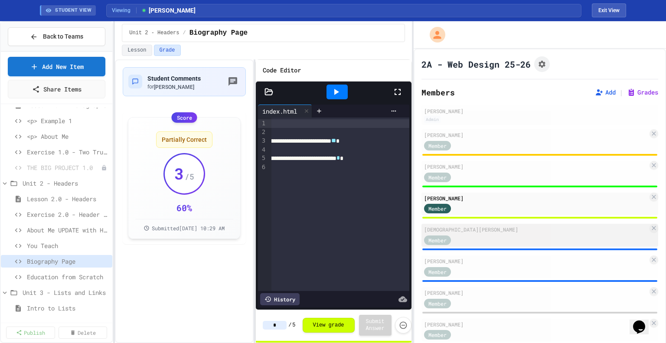
click at [479, 237] on div "Member" at bounding box center [536, 239] width 224 height 11
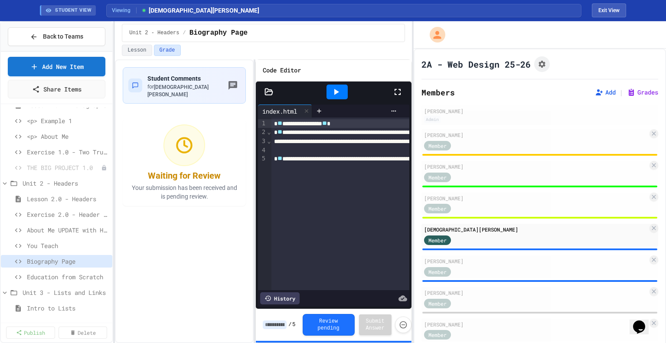
click at [275, 325] on input at bounding box center [275, 324] width 24 height 9
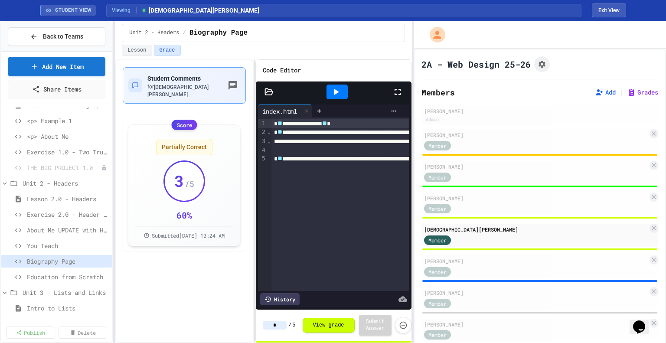
type input "*"
click at [163, 75] on span "Student Comments" at bounding box center [173, 78] width 53 height 7
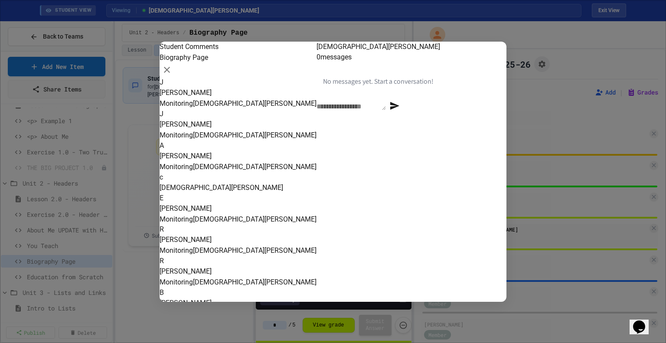
click at [316, 110] on textarea at bounding box center [350, 105] width 69 height 9
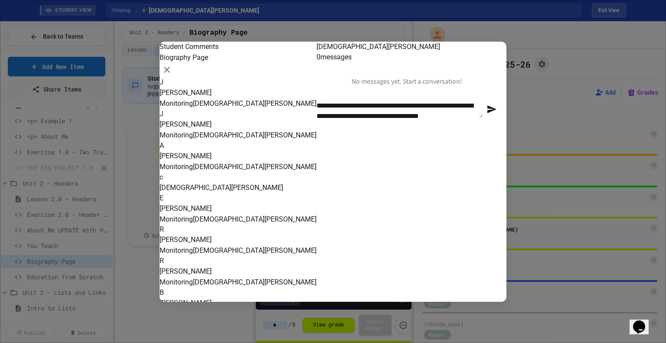
type textarea "**********"
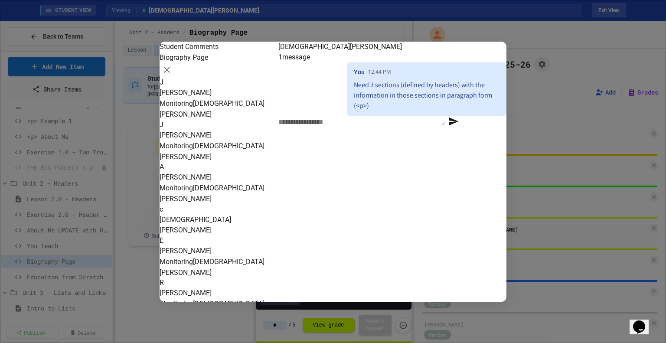
click at [215, 314] on div at bounding box center [333, 171] width 666 height 343
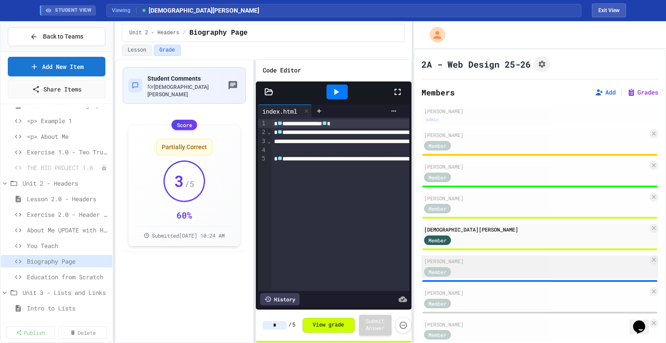
click at [494, 264] on div "[PERSON_NAME]" at bounding box center [536, 261] width 224 height 8
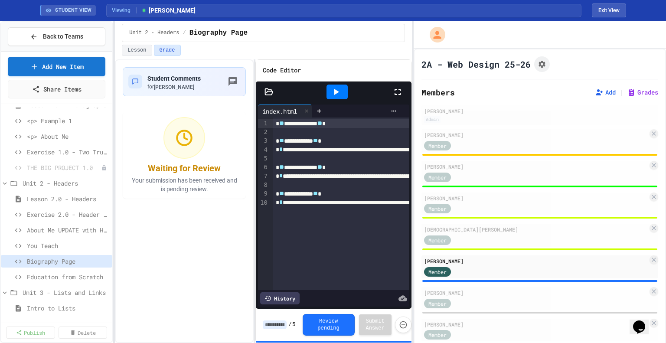
click at [279, 326] on input at bounding box center [275, 324] width 24 height 9
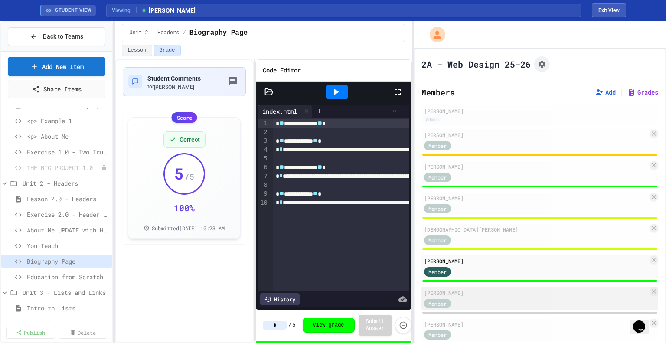
type input "*"
click at [488, 295] on div "[PERSON_NAME]" at bounding box center [536, 293] width 224 height 8
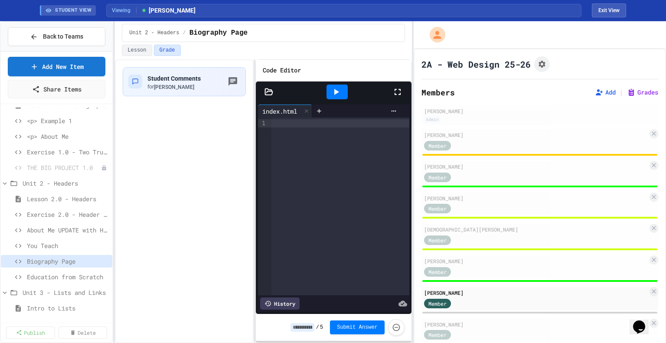
click at [303, 328] on input at bounding box center [302, 327] width 24 height 9
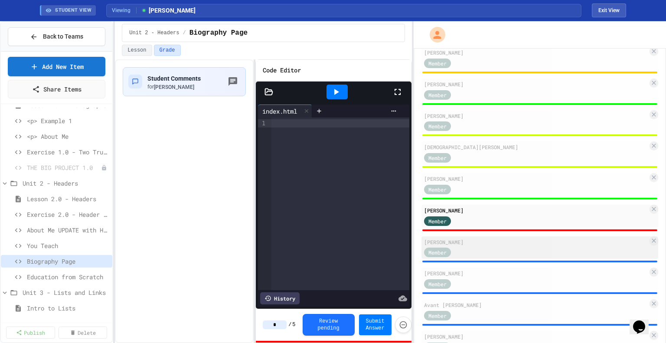
scroll to position [83, 0]
type input "*"
click at [503, 246] on div "[PERSON_NAME] Member" at bounding box center [539, 247] width 237 height 23
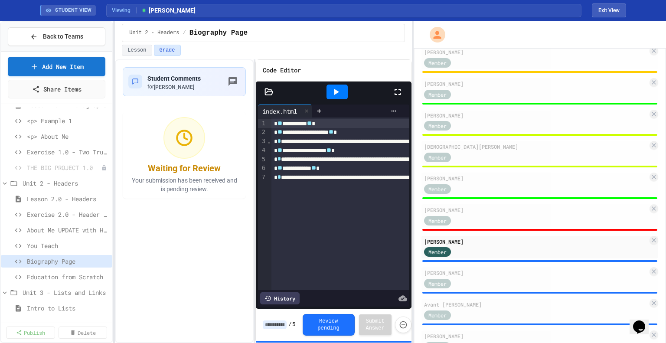
click at [271, 327] on input at bounding box center [275, 324] width 24 height 9
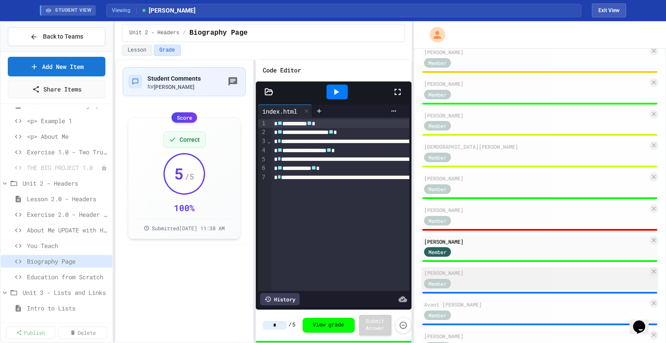
type input "*"
click at [511, 273] on div "[PERSON_NAME]" at bounding box center [536, 273] width 224 height 8
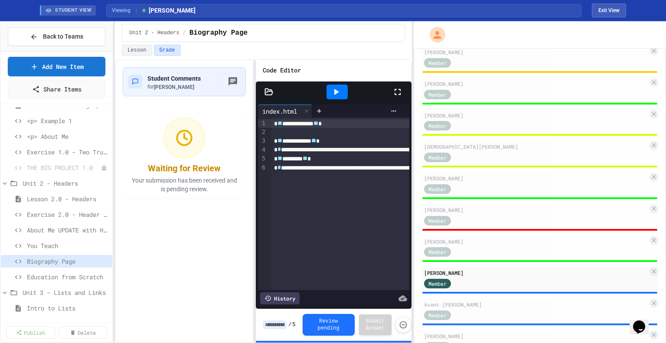
click at [271, 324] on input at bounding box center [275, 324] width 24 height 9
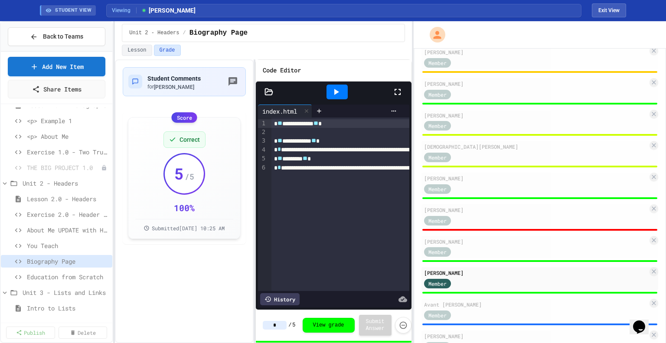
scroll to position [150, 0]
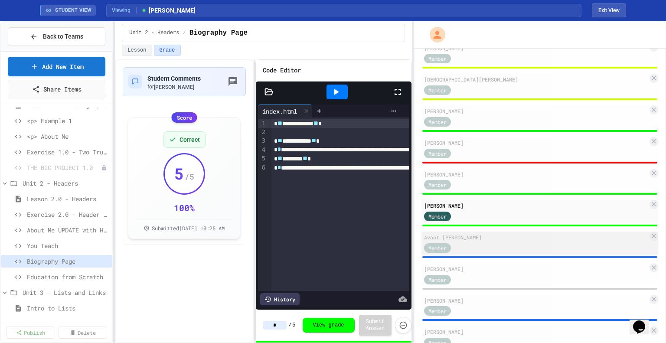
type input "*"
click at [515, 244] on div "Member" at bounding box center [536, 247] width 224 height 11
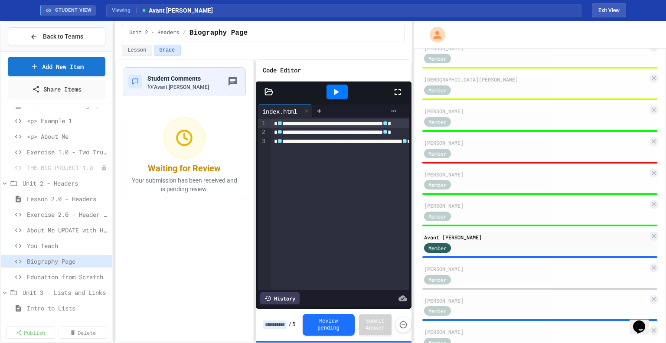
click at [269, 320] on input at bounding box center [275, 324] width 24 height 9
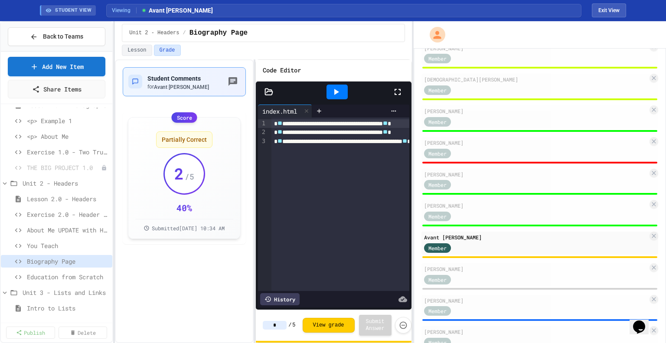
type input "*"
click at [156, 78] on span "Student Comments" at bounding box center [173, 78] width 53 height 7
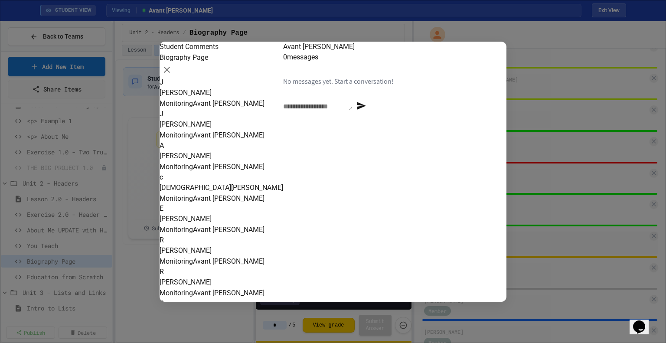
click at [337, 111] on div "* ​" at bounding box center [317, 106] width 69 height 10
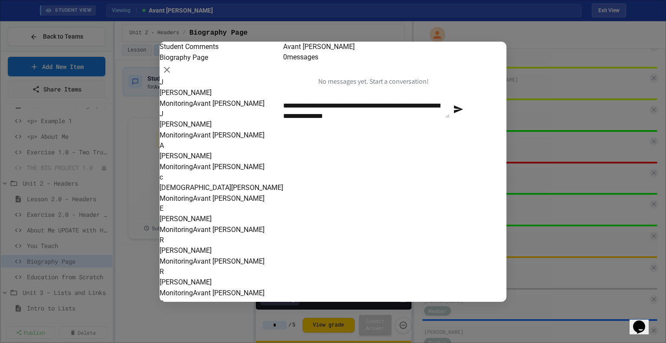
type textarea "**********"
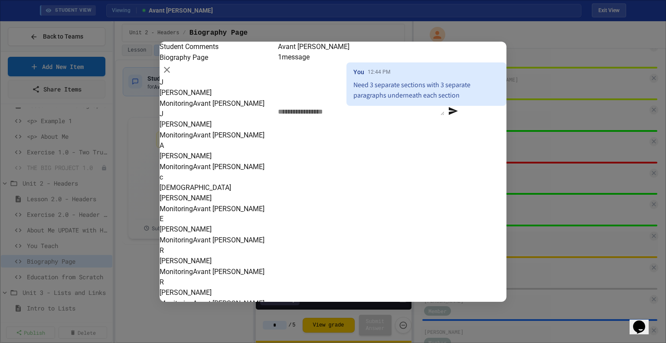
click at [561, 301] on div at bounding box center [333, 171] width 666 height 343
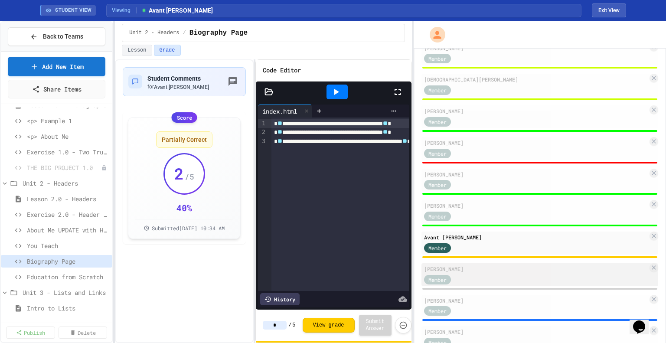
click at [480, 268] on div "[PERSON_NAME]" at bounding box center [536, 269] width 224 height 8
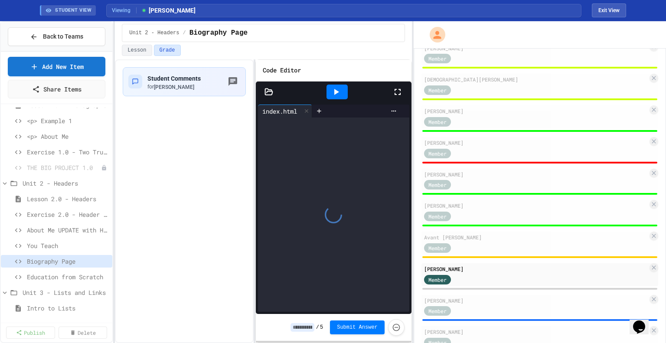
click at [309, 326] on input at bounding box center [302, 327] width 24 height 9
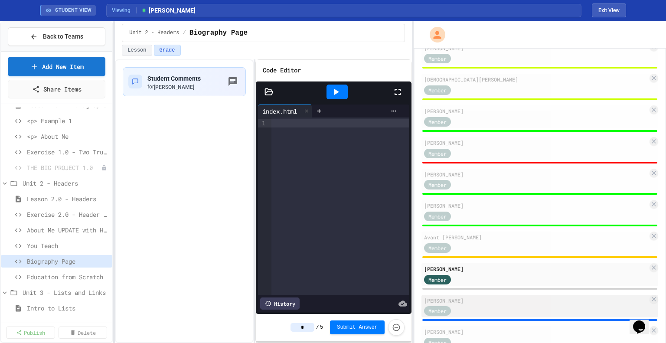
type input "*"
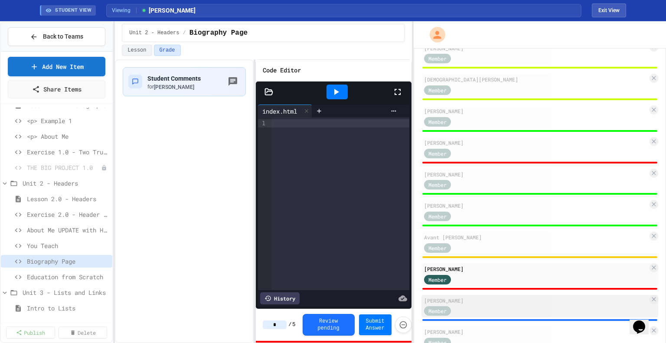
click at [468, 304] on div "[PERSON_NAME]" at bounding box center [536, 301] width 224 height 8
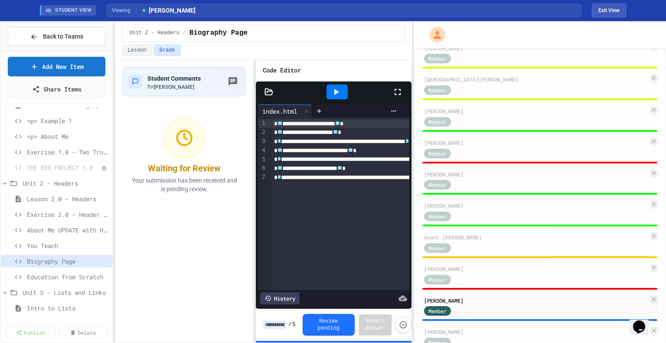
click at [280, 324] on input at bounding box center [275, 324] width 24 height 9
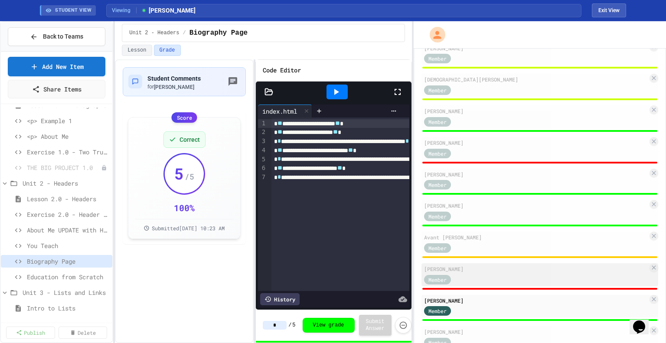
scroll to position [209, 0]
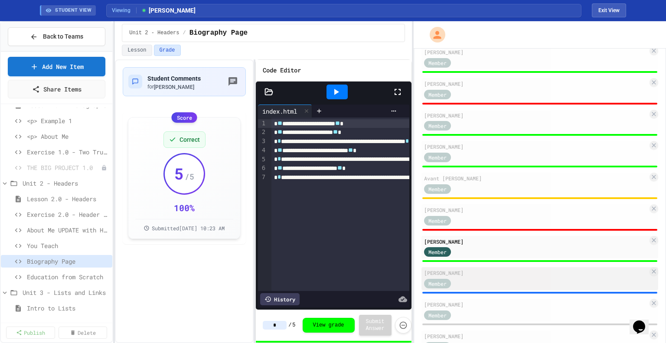
type input "*"
click at [497, 277] on div "[PERSON_NAME]" at bounding box center [536, 273] width 224 height 8
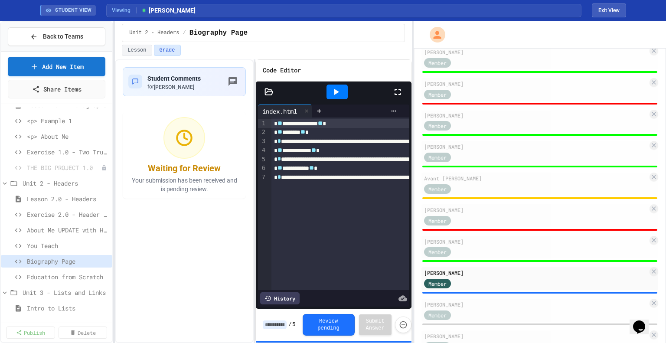
click at [277, 323] on input at bounding box center [275, 324] width 24 height 9
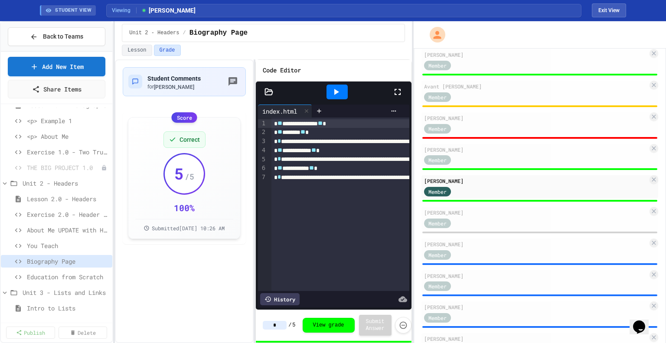
scroll to position [300, 0]
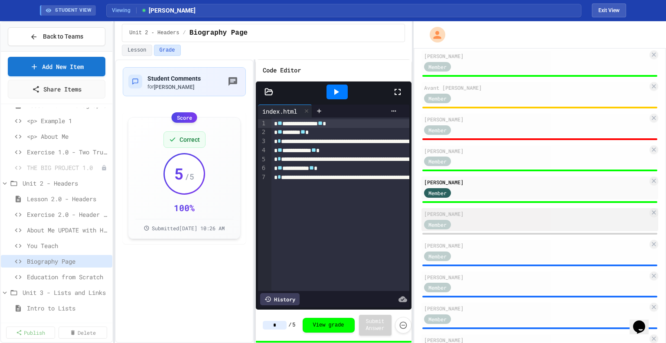
type input "*"
click at [492, 220] on div "Member" at bounding box center [536, 223] width 224 height 11
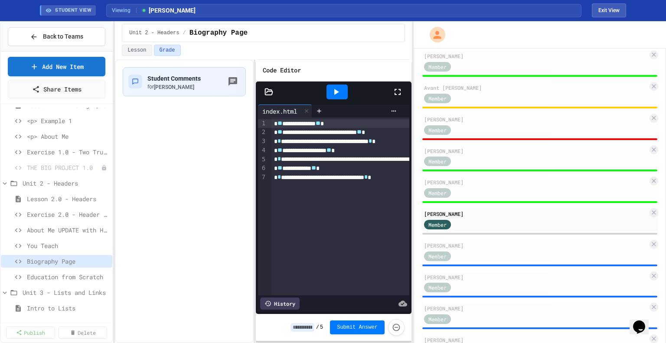
click at [304, 324] on input at bounding box center [302, 327] width 24 height 9
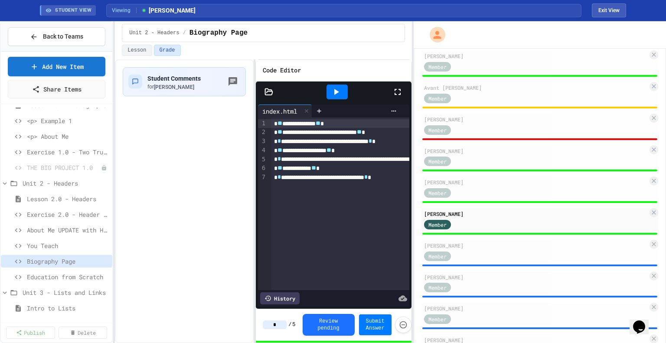
type input "*"
click at [478, 254] on div "Member" at bounding box center [536, 255] width 224 height 11
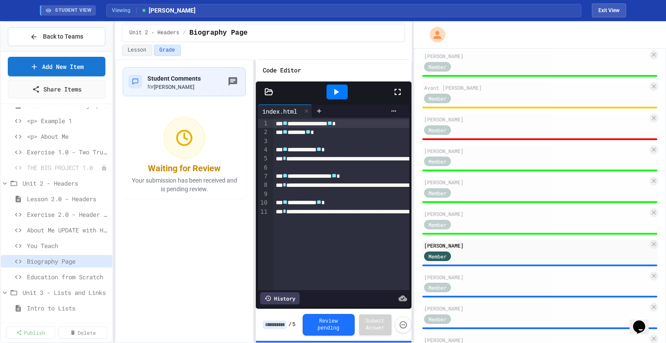
click at [272, 324] on input at bounding box center [275, 324] width 24 height 9
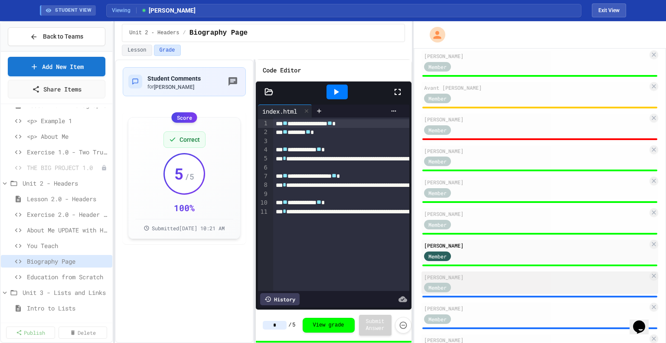
type input "*"
click at [492, 281] on div "[PERSON_NAME]" at bounding box center [536, 277] width 224 height 8
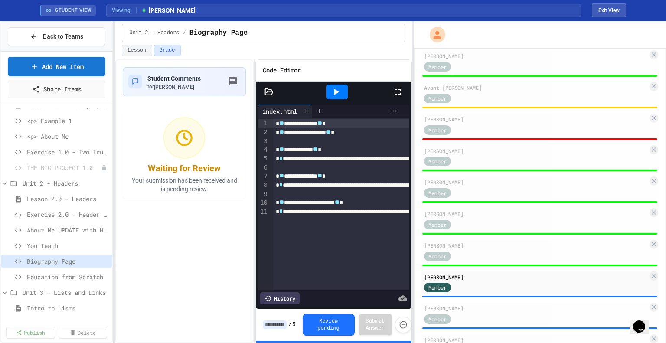
click at [275, 325] on input at bounding box center [275, 324] width 24 height 9
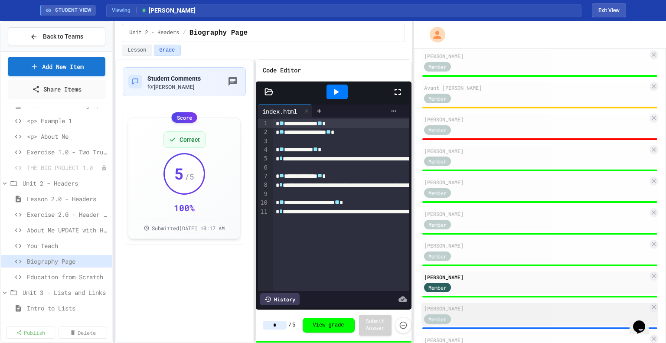
type input "*"
click at [495, 312] on div "[PERSON_NAME]" at bounding box center [536, 308] width 224 height 8
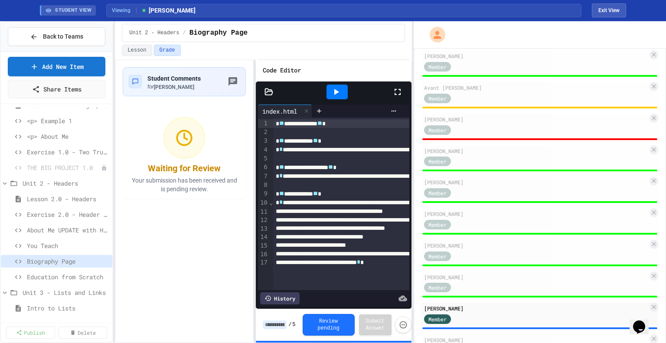
click at [271, 324] on input at bounding box center [275, 324] width 24 height 9
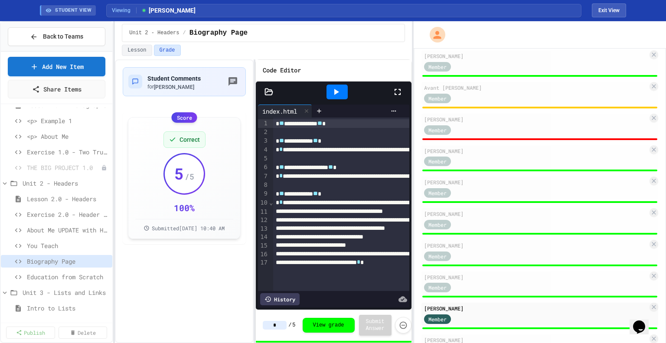
type input "*"
click at [292, 297] on div "History" at bounding box center [279, 299] width 39 height 12
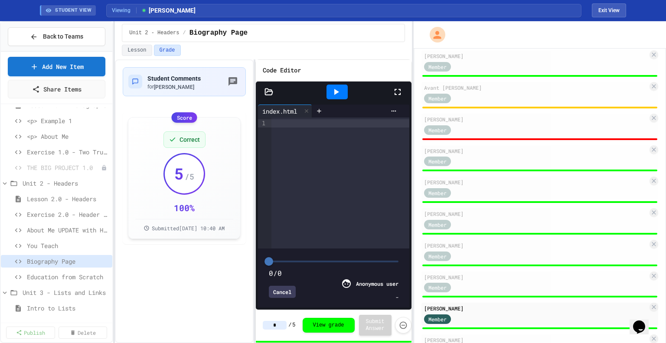
type input "***"
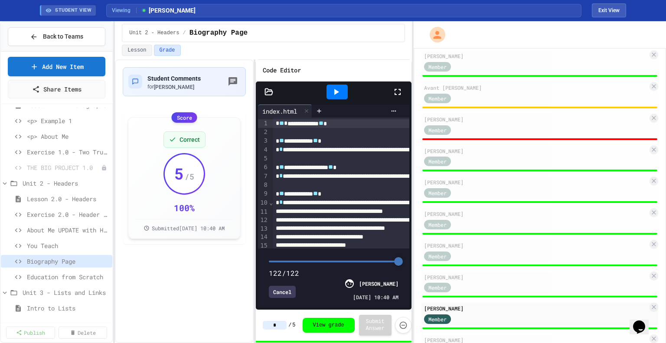
click at [287, 288] on div "Cancel" at bounding box center [282, 292] width 27 height 12
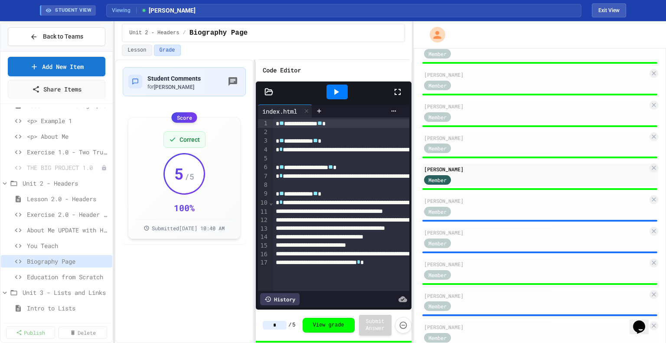
scroll to position [438, 0]
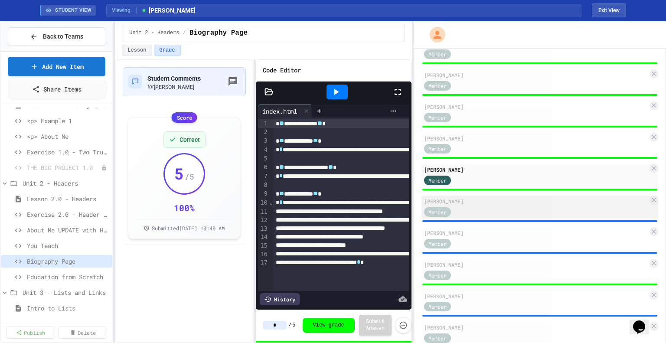
click at [472, 211] on div "Member" at bounding box center [536, 211] width 224 height 11
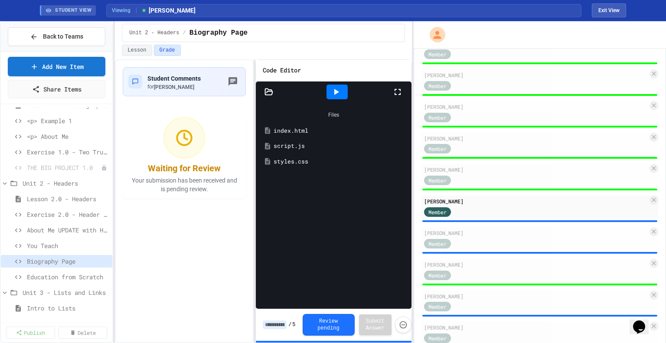
click at [288, 127] on div "index.html" at bounding box center [340, 131] width 133 height 9
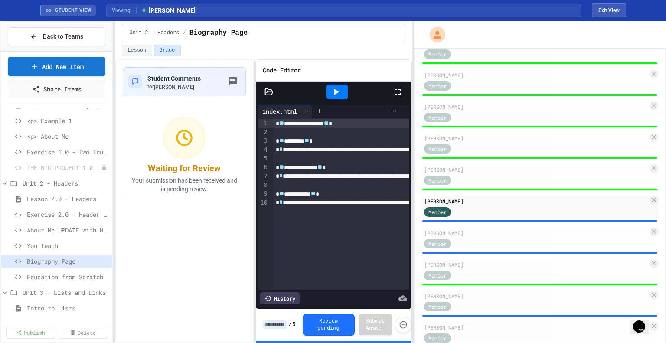
click at [277, 324] on input at bounding box center [275, 324] width 24 height 9
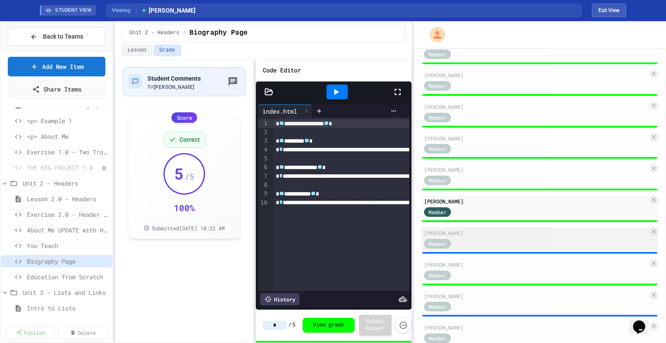
type input "*"
click at [486, 237] on div "[PERSON_NAME]" at bounding box center [536, 233] width 224 height 8
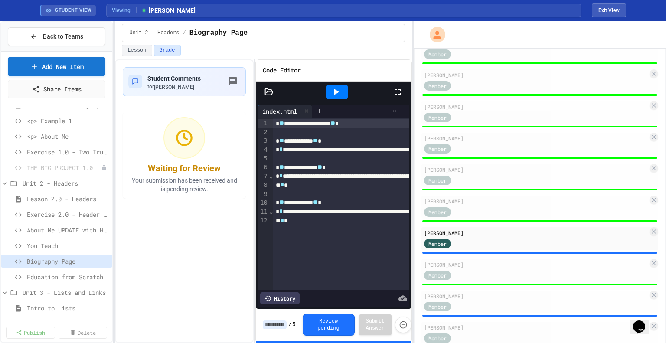
click at [275, 327] on input at bounding box center [275, 324] width 24 height 9
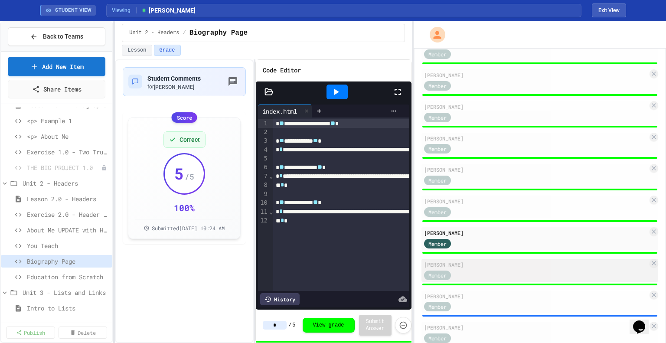
scroll to position [465, 0]
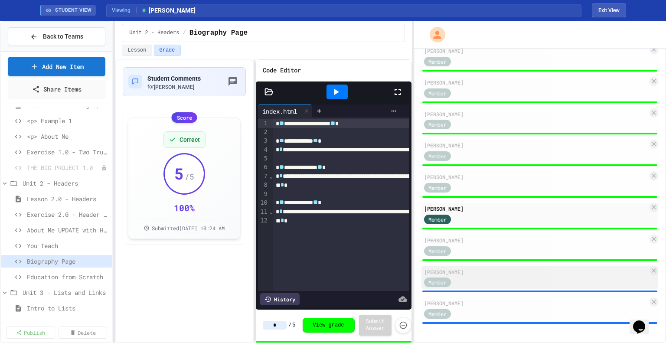
type input "*"
click at [496, 274] on div "[PERSON_NAME]" at bounding box center [536, 272] width 224 height 8
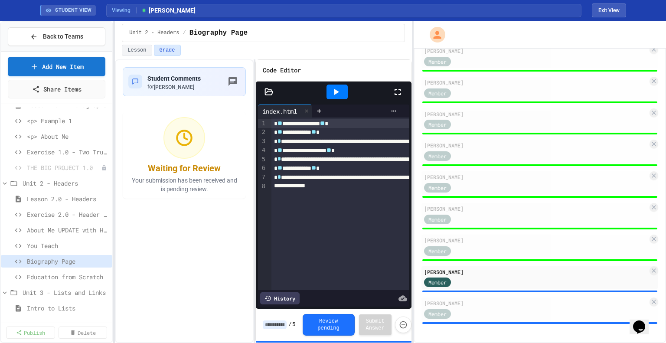
click at [274, 324] on input at bounding box center [275, 324] width 24 height 9
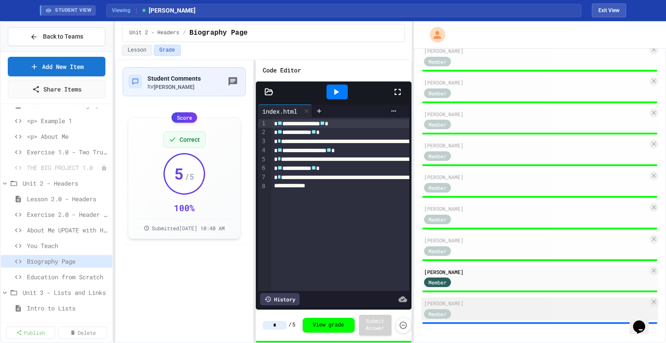
type input "*"
click at [477, 309] on div "Member" at bounding box center [536, 313] width 224 height 11
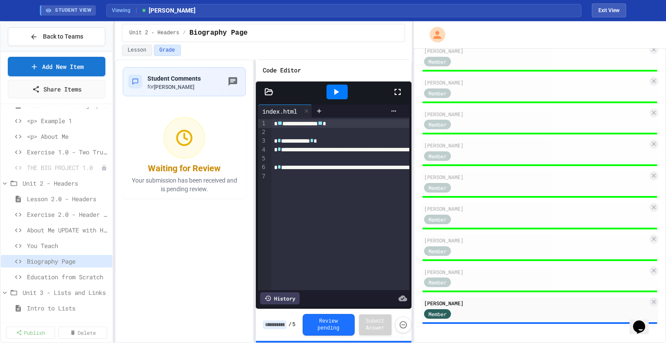
click at [281, 323] on input at bounding box center [275, 324] width 24 height 9
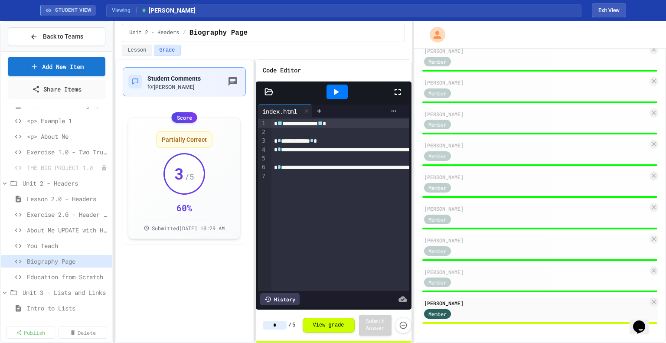
type input "*"
click at [198, 87] on div "for [PERSON_NAME]" at bounding box center [173, 86] width 53 height 7
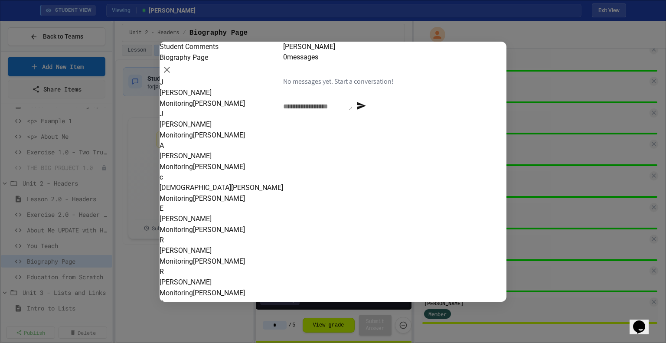
click at [313, 111] on div "* ​" at bounding box center [317, 106] width 69 height 10
type textarea "**********"
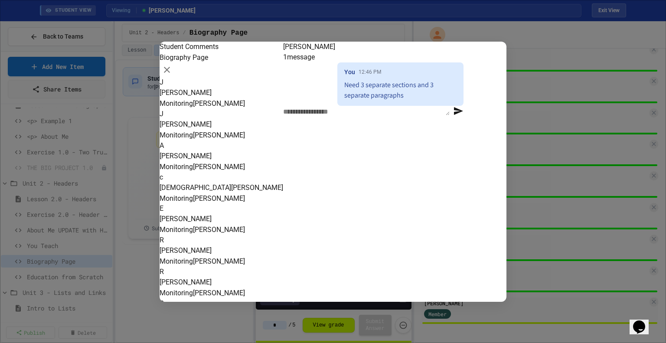
click at [215, 315] on div at bounding box center [333, 171] width 666 height 343
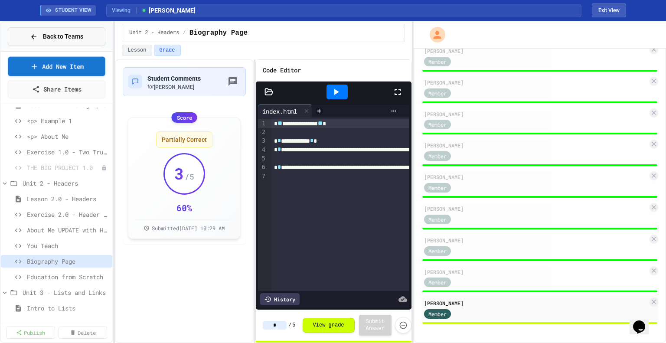
click at [75, 41] on button "Back to Teams" at bounding box center [57, 36] width 98 height 19
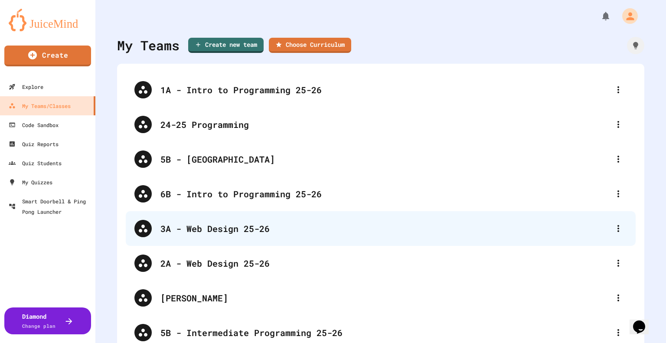
click at [224, 225] on div "3A - Web Design 25-26" at bounding box center [384, 228] width 449 height 13
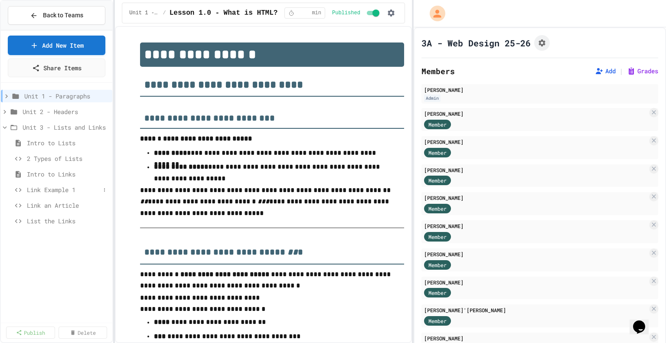
click at [51, 187] on span "Link Example 1" at bounding box center [63, 189] width 73 height 9
